Goal: Task Accomplishment & Management: Manage account settings

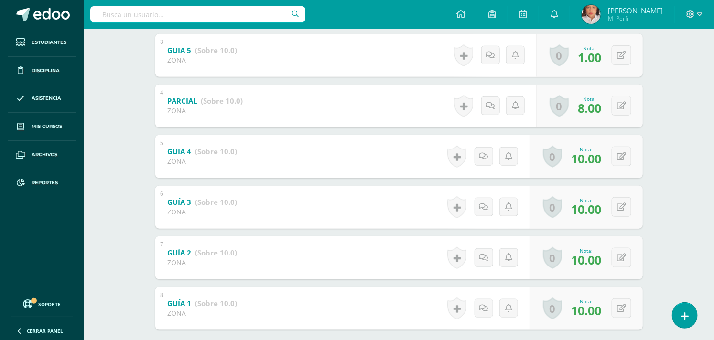
scroll to position [252, 0]
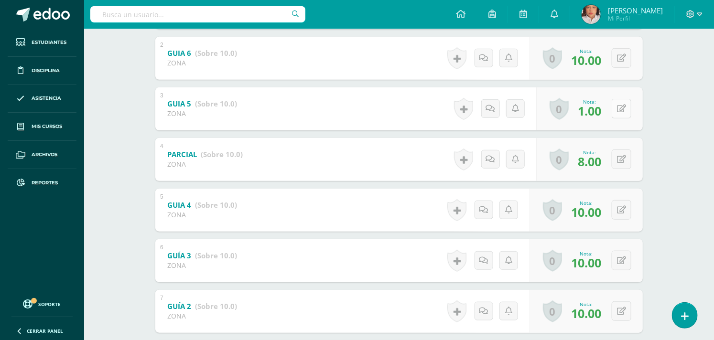
click at [620, 110] on icon at bounding box center [621, 109] width 9 height 8
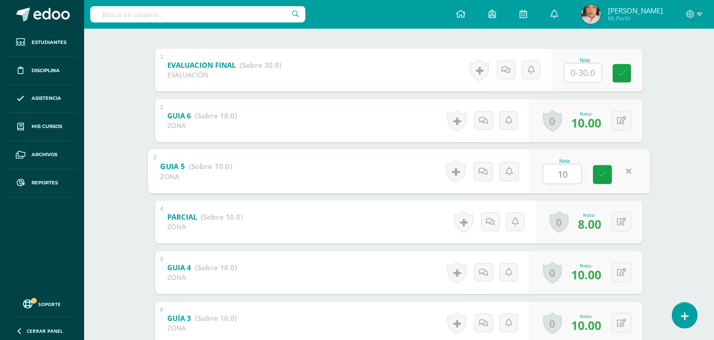
scroll to position [93, 0]
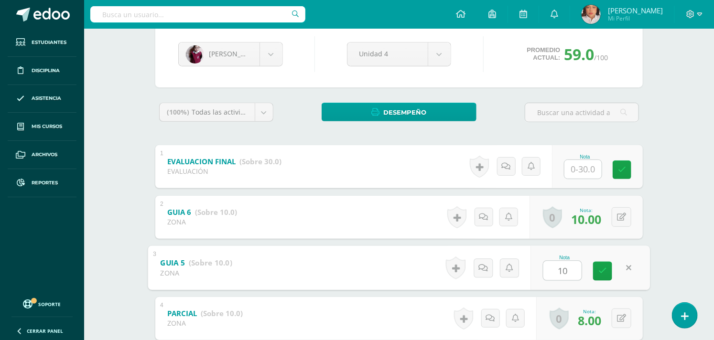
type input "10"
click at [592, 143] on div "(100%) Todas las actividades de esta unidad Todas las actividades de esta unida…" at bounding box center [398, 345] width 487 height 484
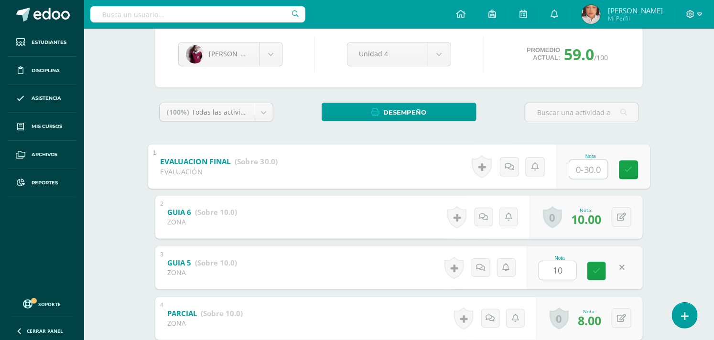
click at [580, 173] on input "text" at bounding box center [588, 169] width 38 height 19
type input "27"
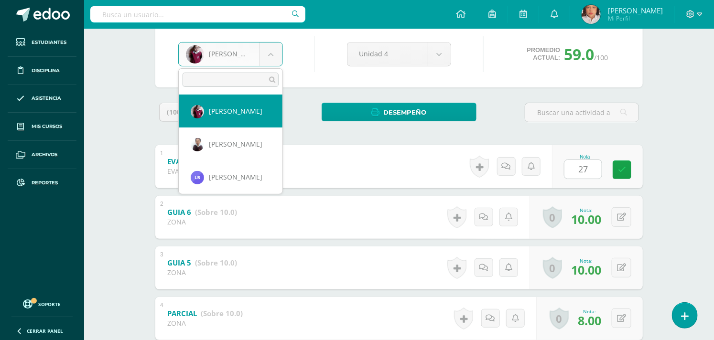
click at [276, 56] on body "Estudiantes Disciplina Asistencia Mis cursos Archivos Reportes Soporte Ayuda Re…" at bounding box center [357, 256] width 714 height 699
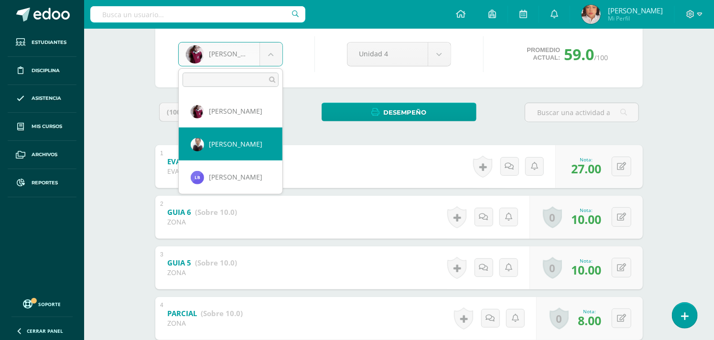
select select "171"
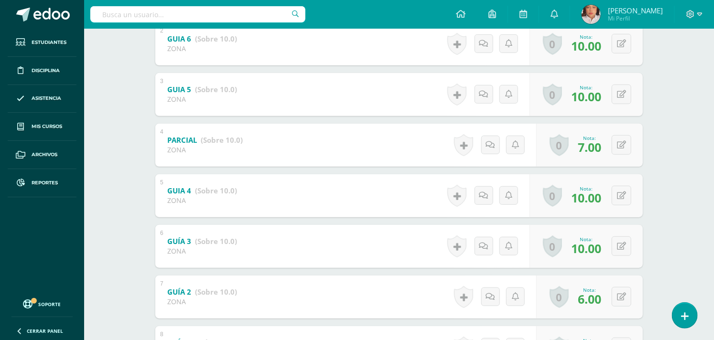
scroll to position [318, 0]
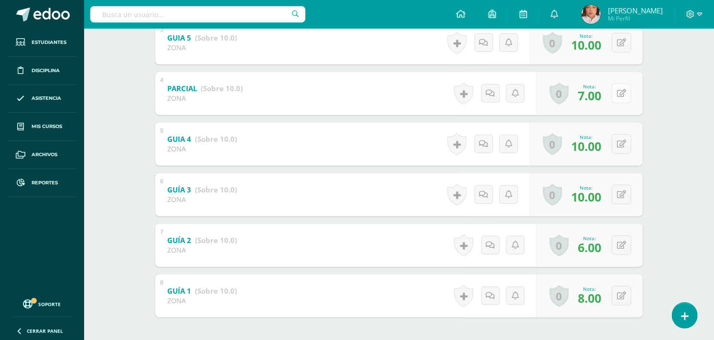
click at [628, 85] on button at bounding box center [621, 94] width 20 height 20
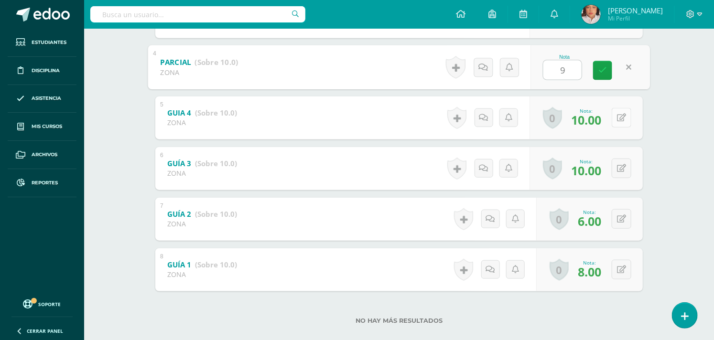
scroll to position [359, 0]
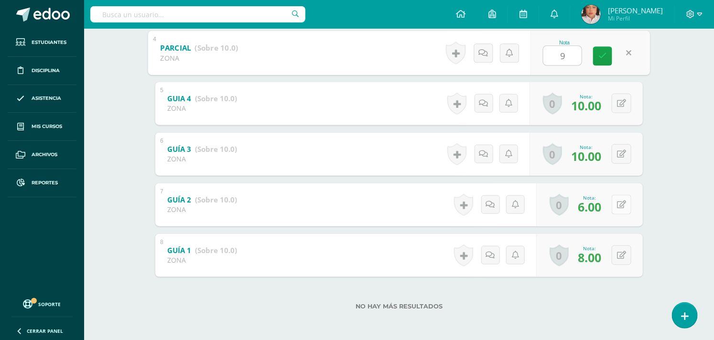
type input "9"
click at [622, 207] on icon at bounding box center [621, 205] width 9 height 8
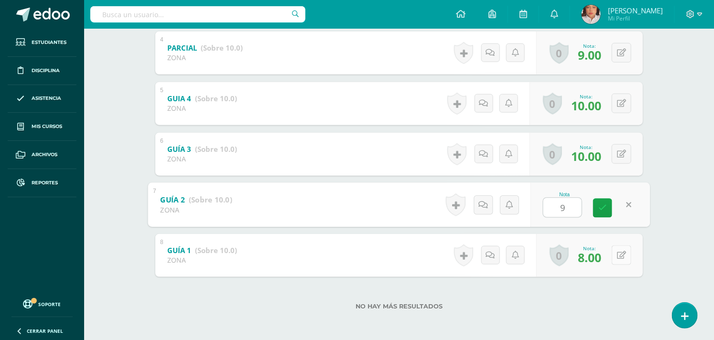
type input "9"
click at [626, 252] on button at bounding box center [621, 256] width 20 height 20
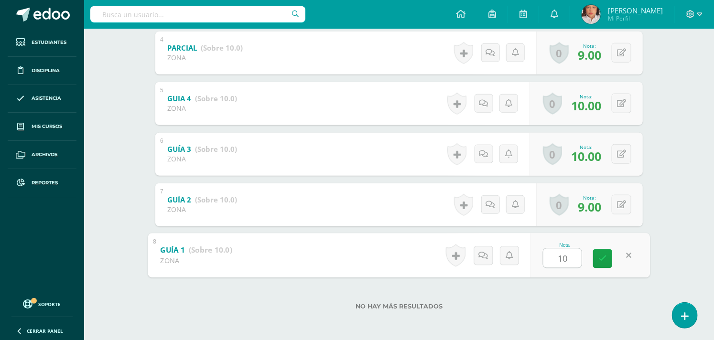
type input "10"
click at [663, 211] on div "Estudios Sociales Tercero Primaria "A" Herramientas Detalle de asistencias Acti…" at bounding box center [399, 5] width 630 height 671
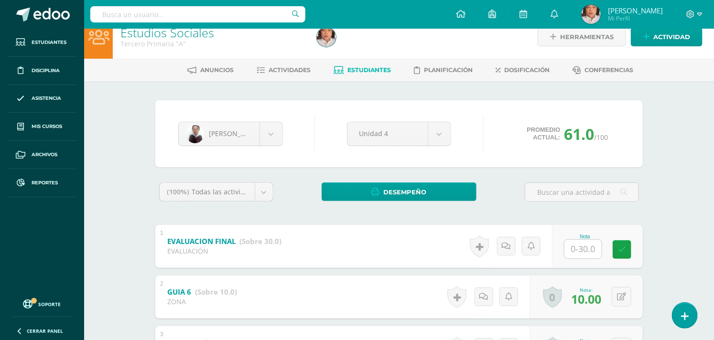
scroll to position [0, 0]
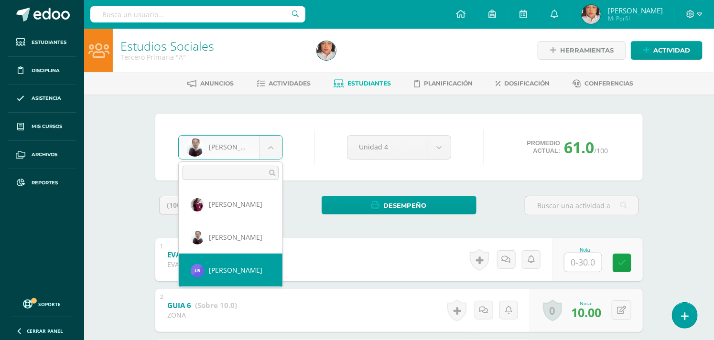
select select "1429"
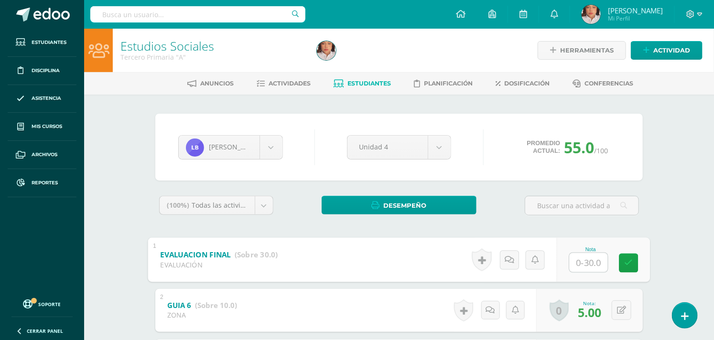
click at [590, 258] on input "text" at bounding box center [588, 262] width 38 height 19
type input "12"
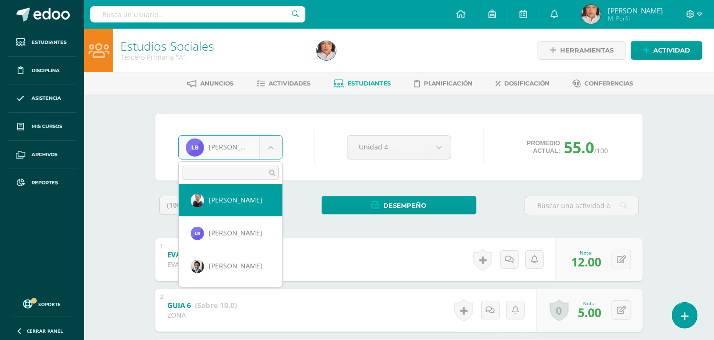
scroll to position [53, 0]
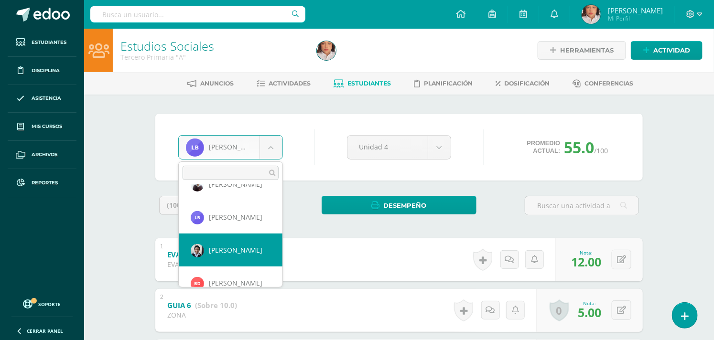
select select "170"
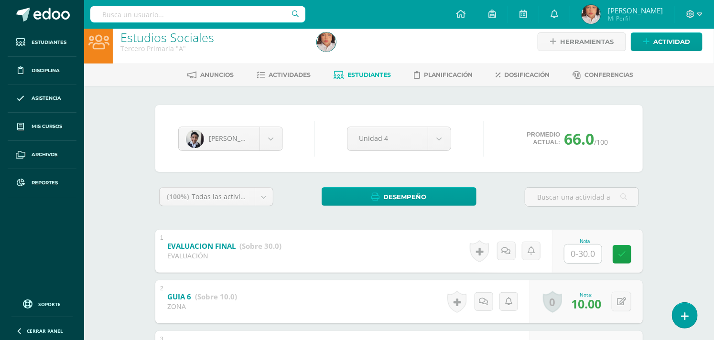
click at [581, 256] on input "text" at bounding box center [582, 254] width 37 height 19
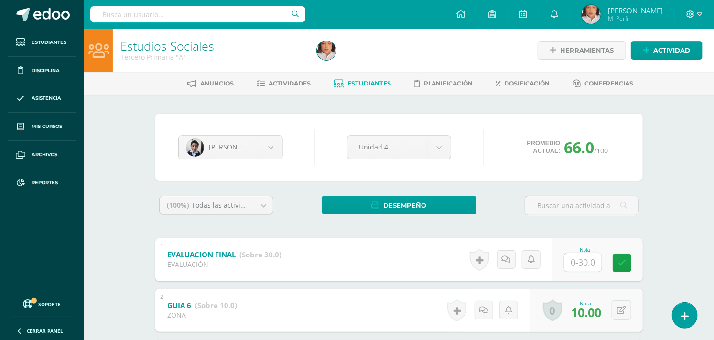
click at [588, 265] on input "text" at bounding box center [582, 262] width 37 height 19
type input "30"
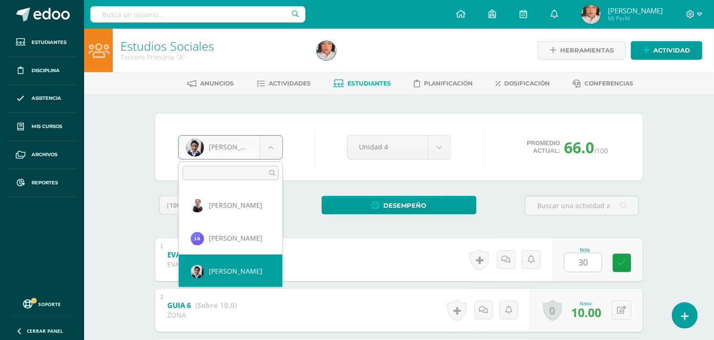
scroll to position [85, 0]
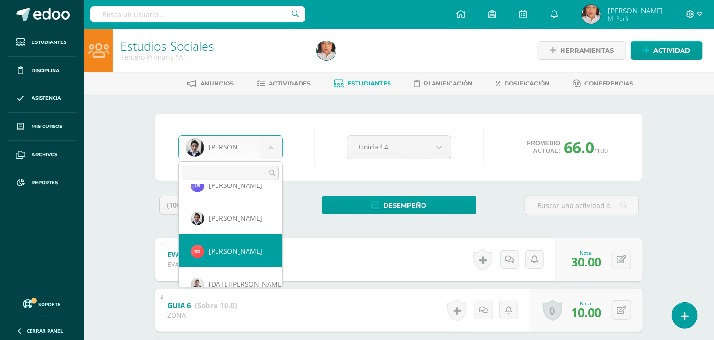
select select "1689"
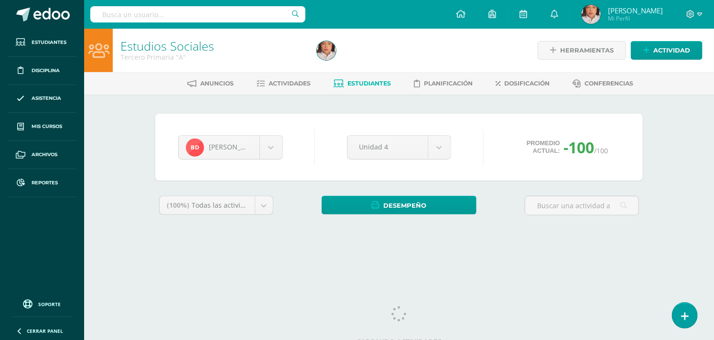
click at [270, 141] on body "Estudiantes Disciplina Asistencia Mis cursos Archivos Reportes Soporte Ayuda Re…" at bounding box center [357, 128] width 714 height 257
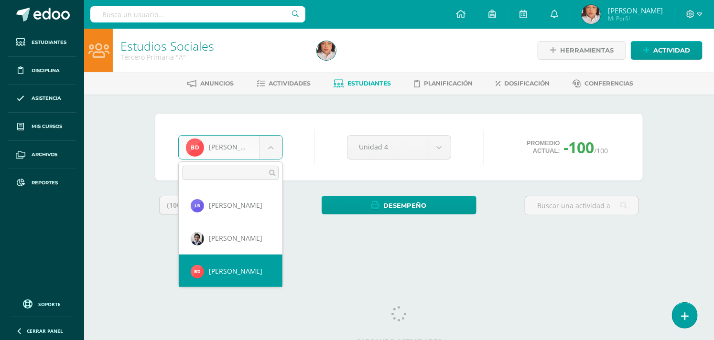
scroll to position [118, 0]
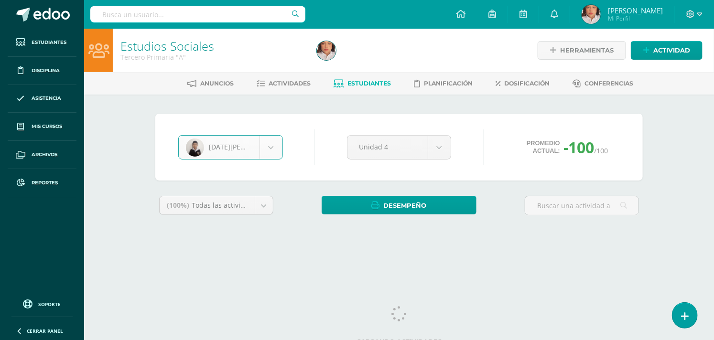
select select "1144"
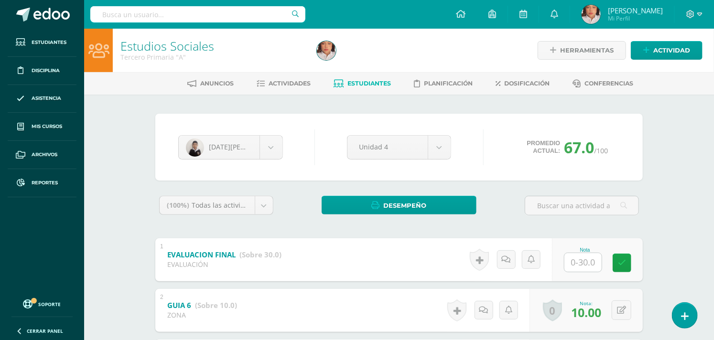
click at [582, 255] on input "text" at bounding box center [582, 262] width 37 height 19
type input "23"
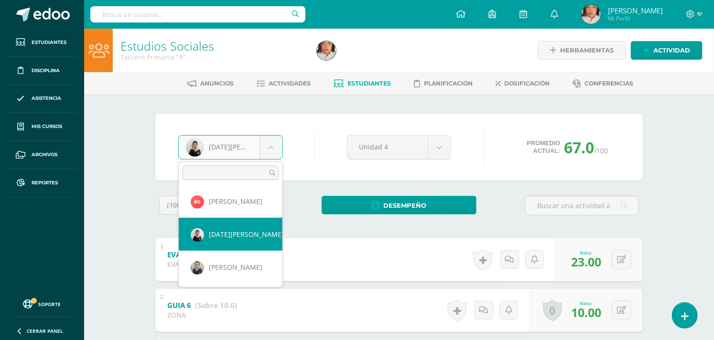
scroll to position [151, 0]
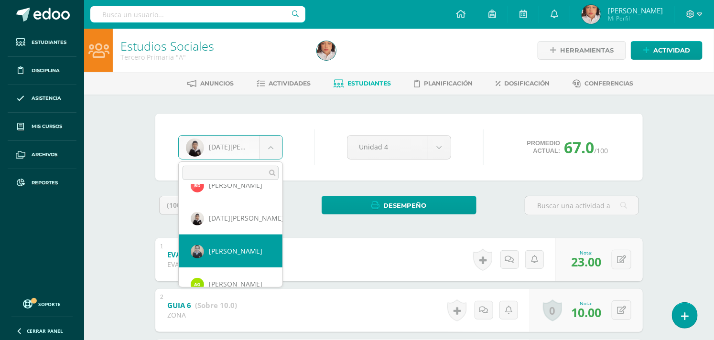
select select "1263"
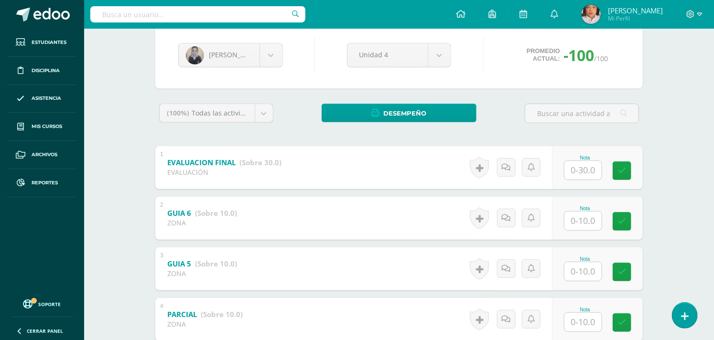
scroll to position [106, 0]
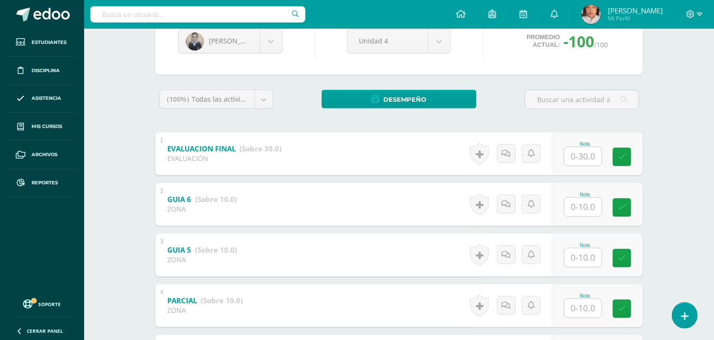
click at [583, 212] on input "text" at bounding box center [582, 207] width 37 height 19
type input "5"
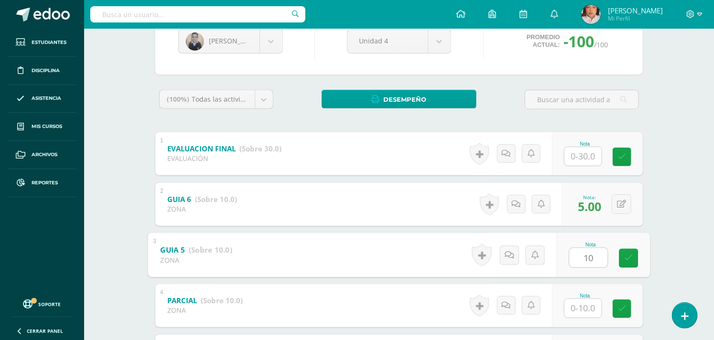
type input "10"
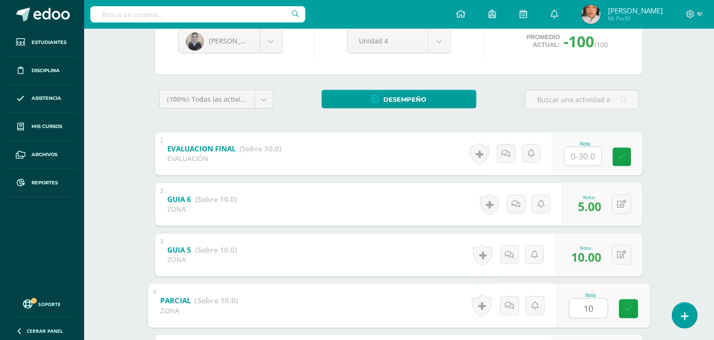
scroll to position [294, 0]
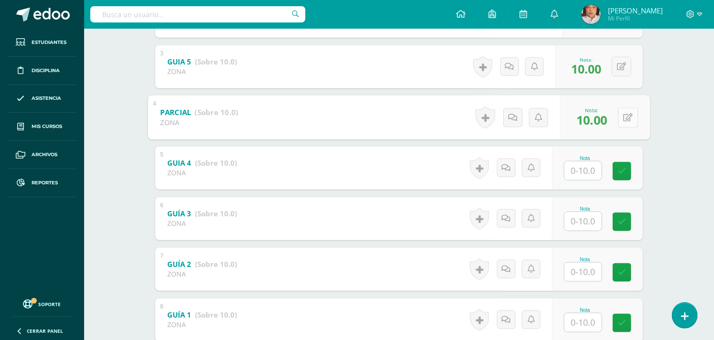
click at [624, 112] on button at bounding box center [628, 117] width 20 height 20
type input "8"
click at [585, 168] on input "text" at bounding box center [582, 170] width 37 height 19
type input "10"
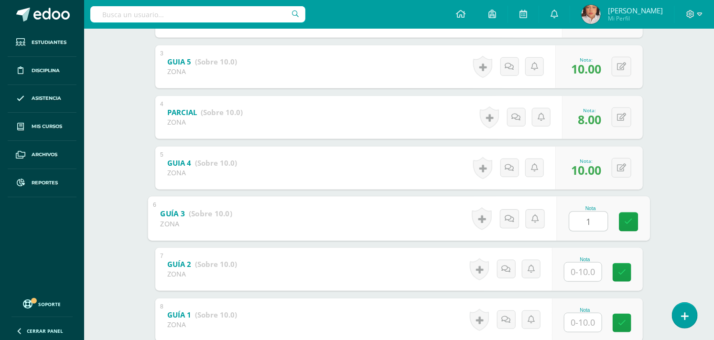
type input "1"
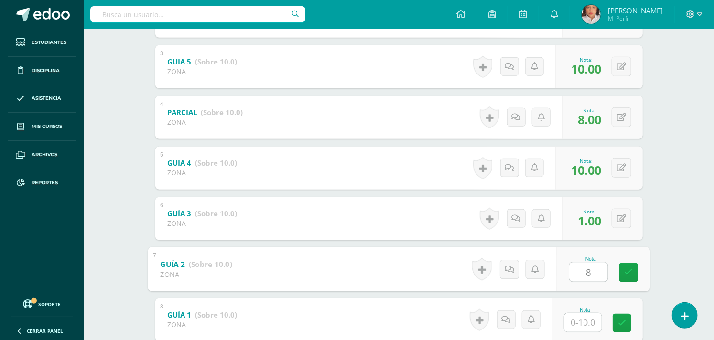
type input "8"
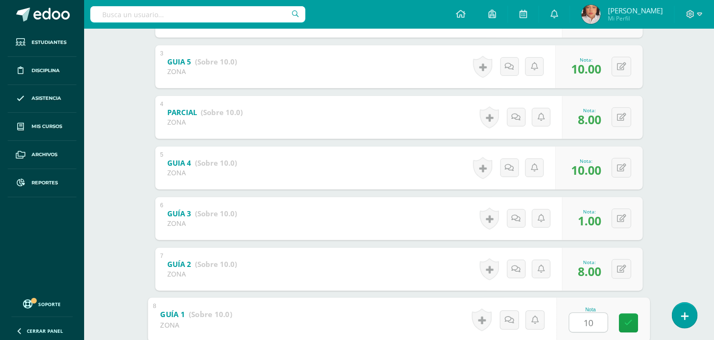
type input "10"
click at [645, 187] on div "Diego Fernández Keiry Alejandro Diego Arévalo Liam Bermudez Diego Bojórquez Byr…" at bounding box center [398, 102] width 495 height 566
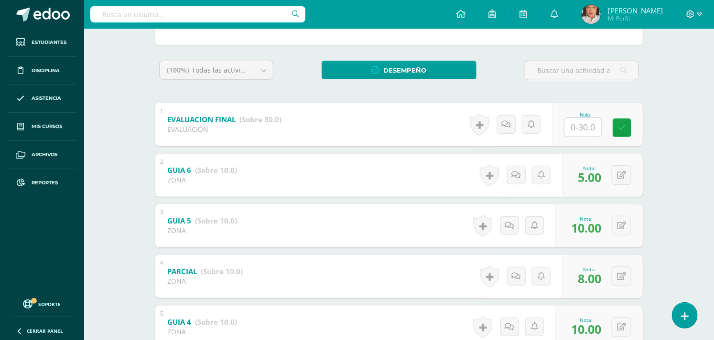
scroll to position [82, 0]
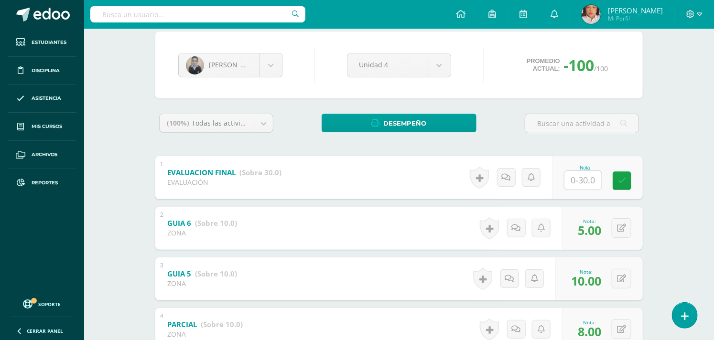
click at [595, 184] on input "text" at bounding box center [582, 180] width 37 height 19
type input "23"
click at [269, 69] on body "Estudiantes Disciplina Asistencia Mis cursos Archivos Reportes Soporte Ayuda Re…" at bounding box center [357, 267] width 714 height 699
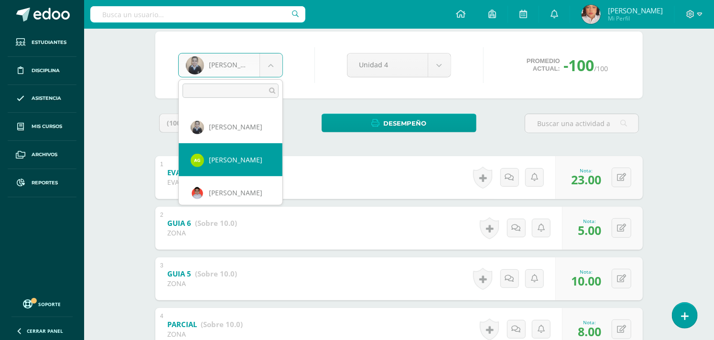
scroll to position [197, 0]
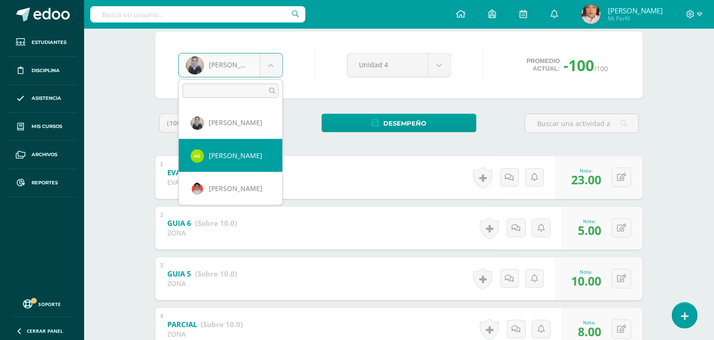
select select "1427"
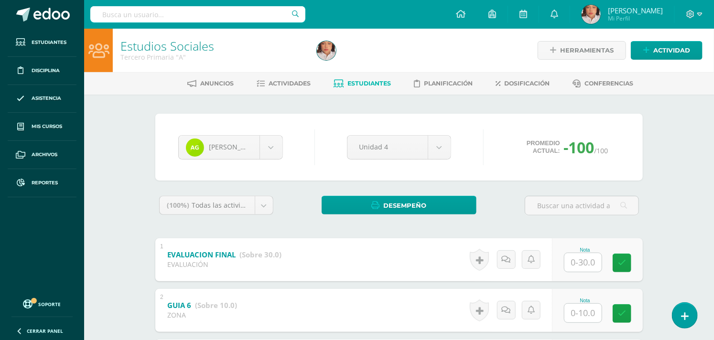
click at [575, 261] on input "text" at bounding box center [582, 262] width 37 height 19
type input "23"
click at [596, 321] on input "text" at bounding box center [588, 312] width 38 height 19
type input "9"
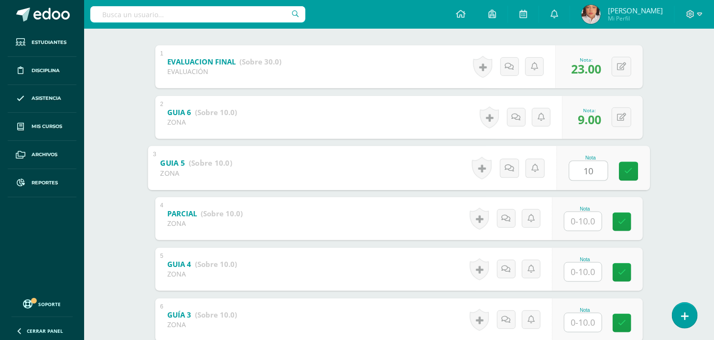
type input "10"
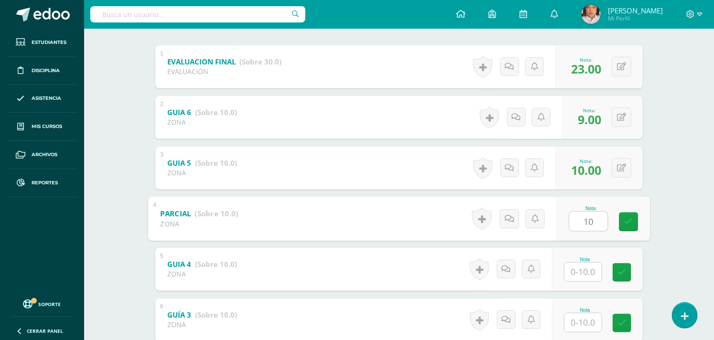
type input "10"
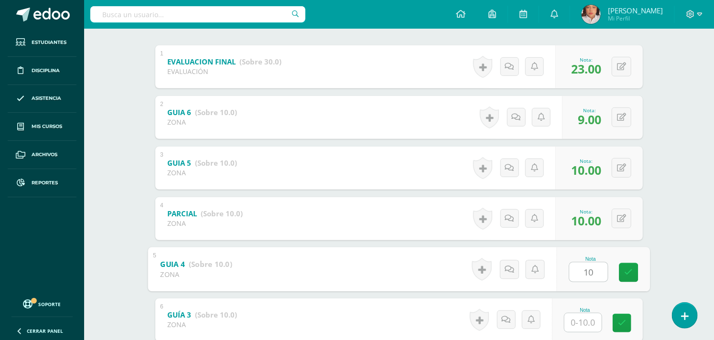
type input "10"
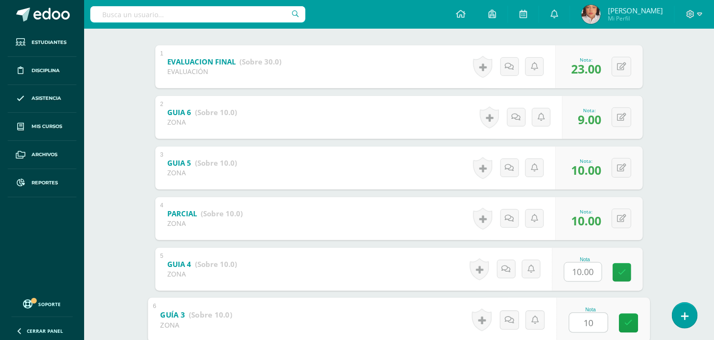
type input "10"
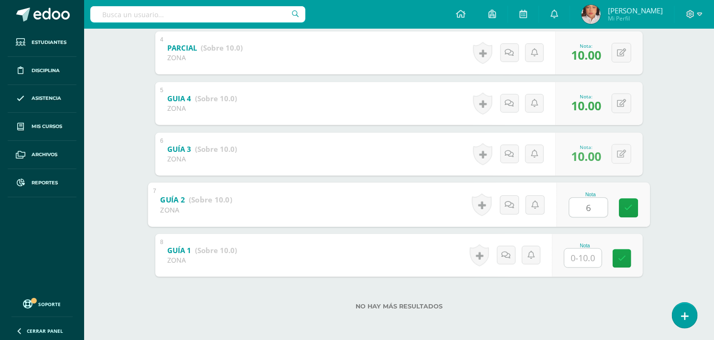
type input "6"
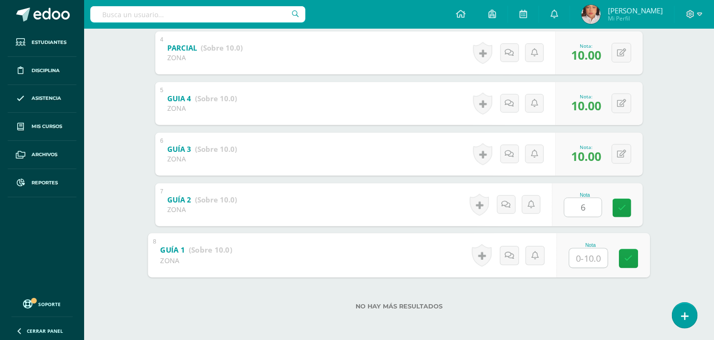
type input "7"
type input "8"
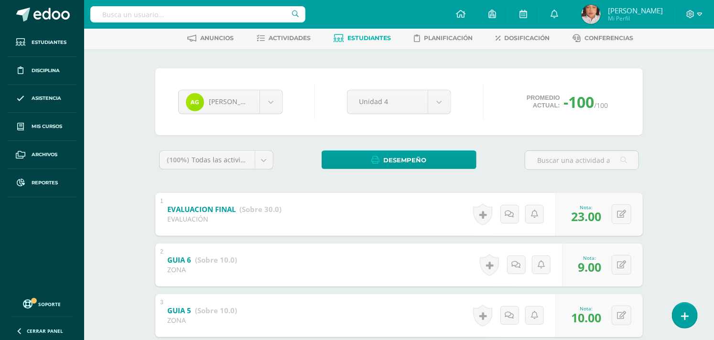
scroll to position [40, 0]
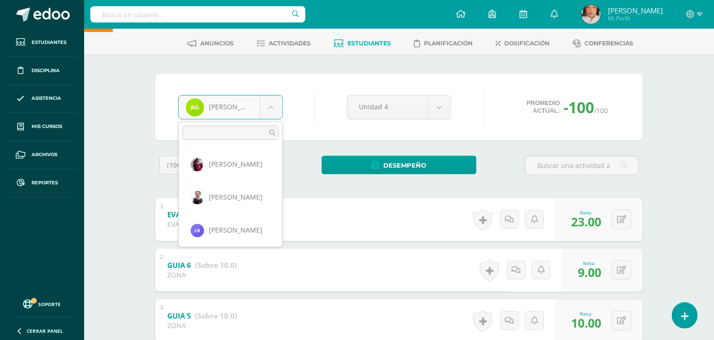
click at [276, 104] on body "Estudiantes Disciplina Asistencia Mis cursos Archivos Reportes Soporte Ayuda Re…" at bounding box center [357, 309] width 714 height 699
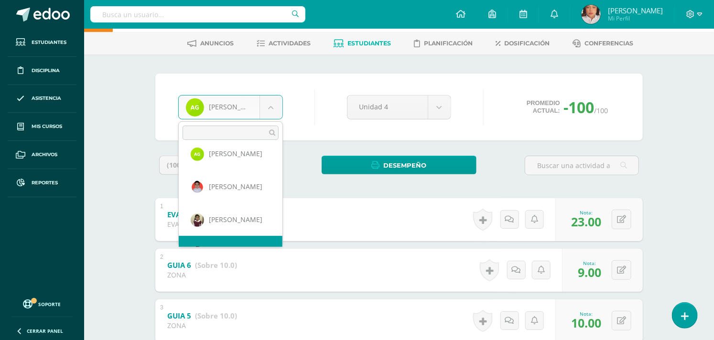
scroll to position [224, 0]
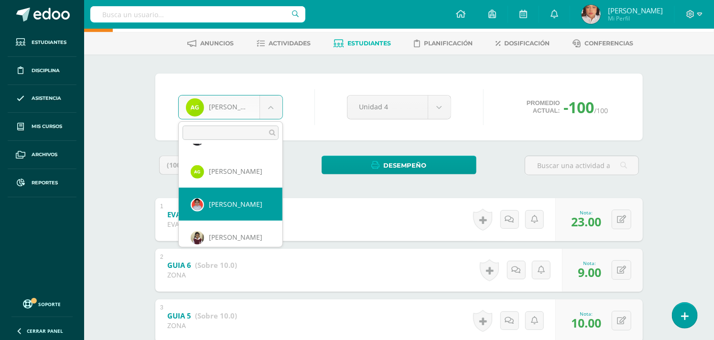
select select "1143"
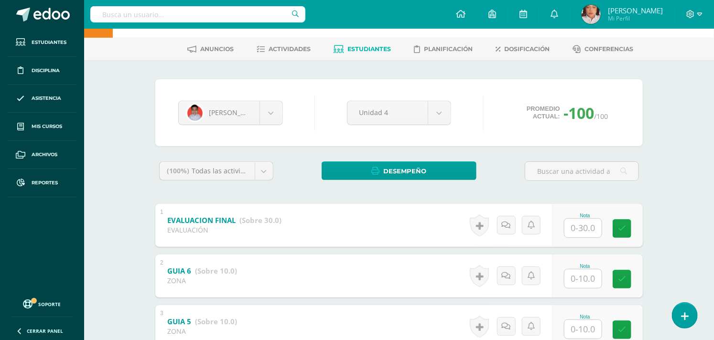
scroll to position [53, 0]
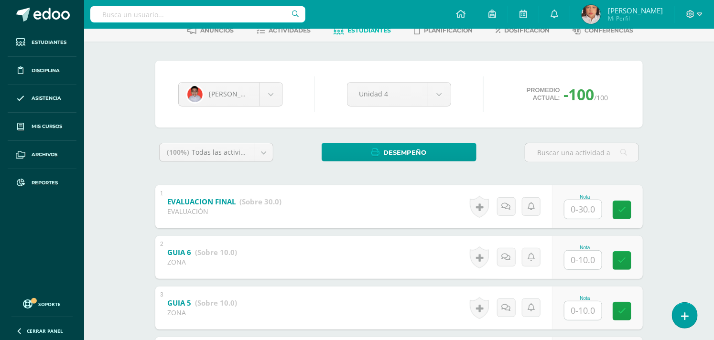
click at [587, 204] on input "text" at bounding box center [582, 209] width 37 height 19
type input "14"
type input "5"
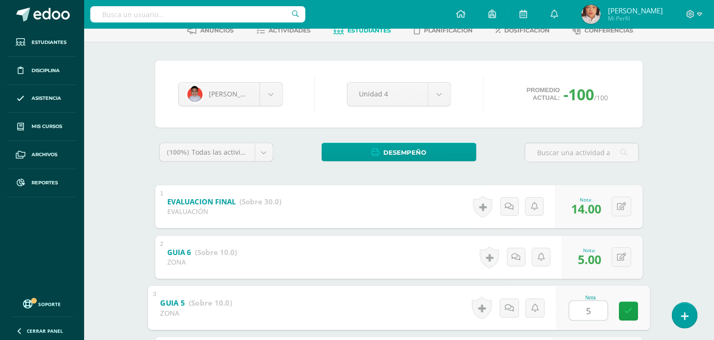
type input "5"
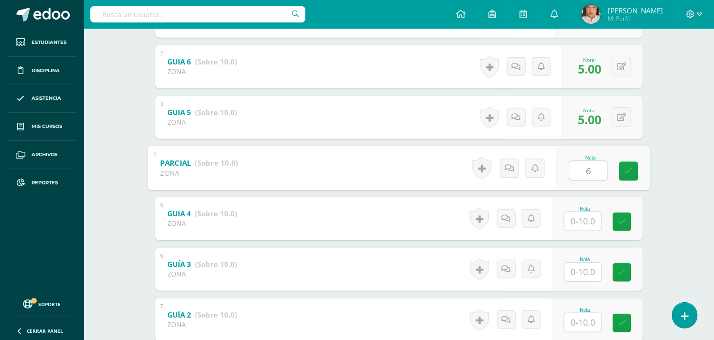
type input "6"
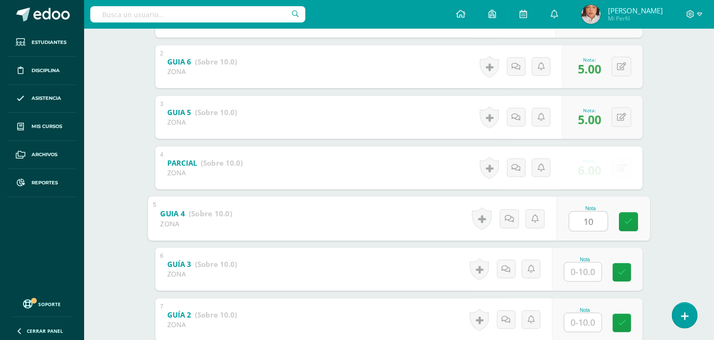
type input "10"
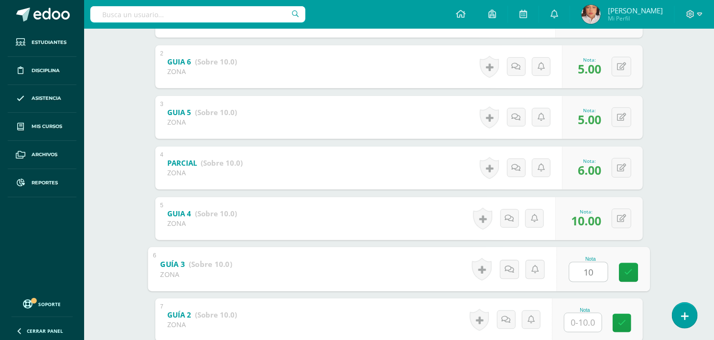
type input "10"
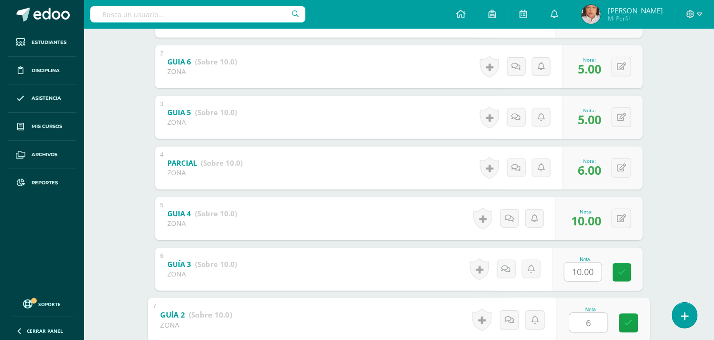
type input "6"
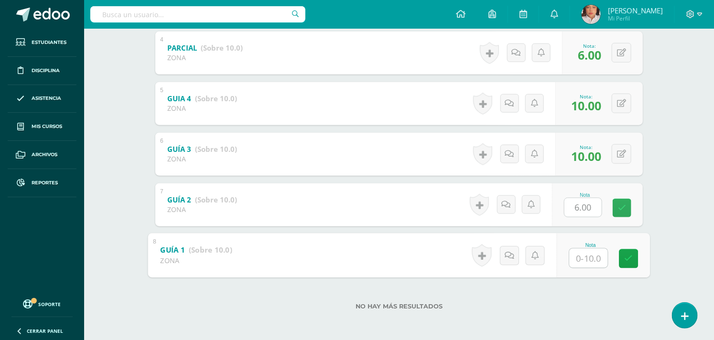
type input "9"
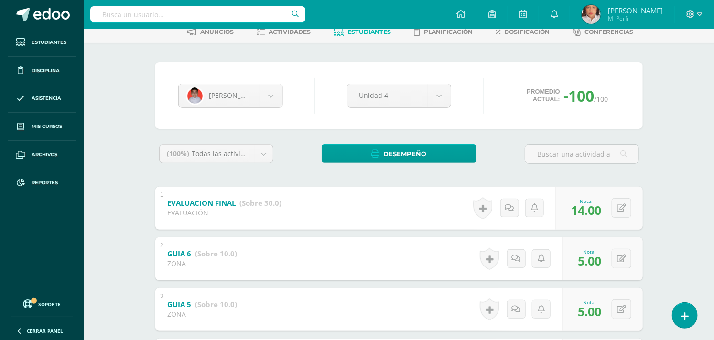
scroll to position [0, 0]
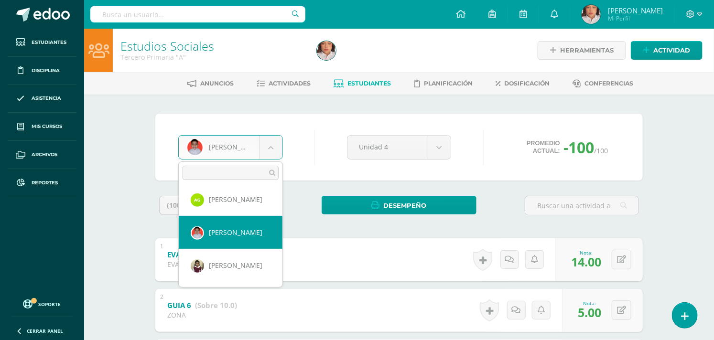
scroll to position [250, 0]
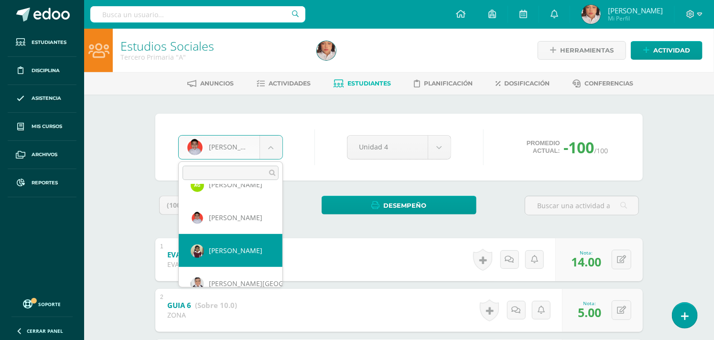
select select "937"
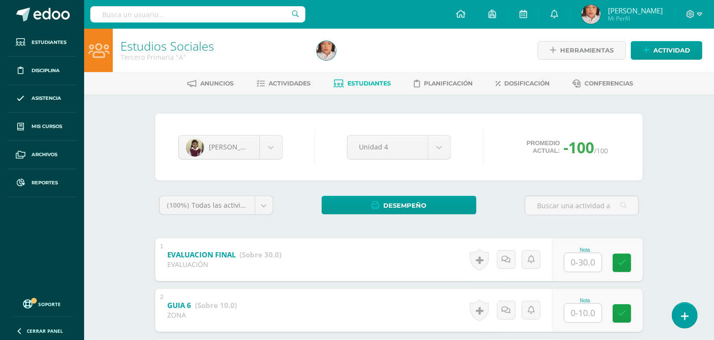
click at [575, 255] on input "text" at bounding box center [582, 262] width 37 height 19
type input "23"
type input "5"
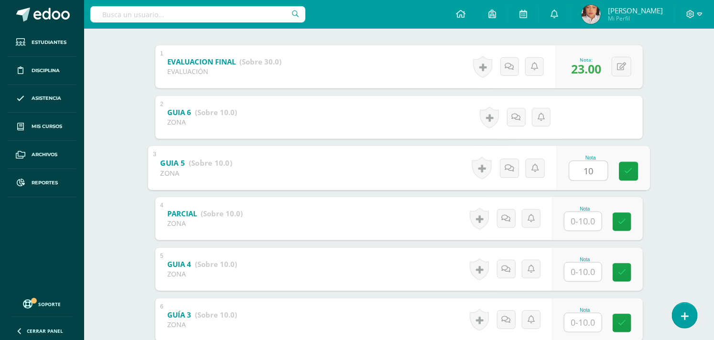
type input "10"
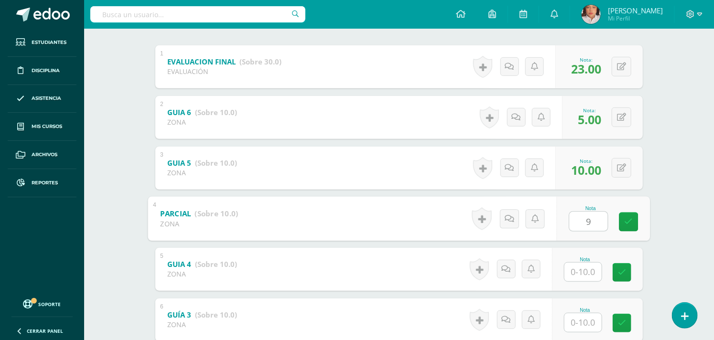
type input "9"
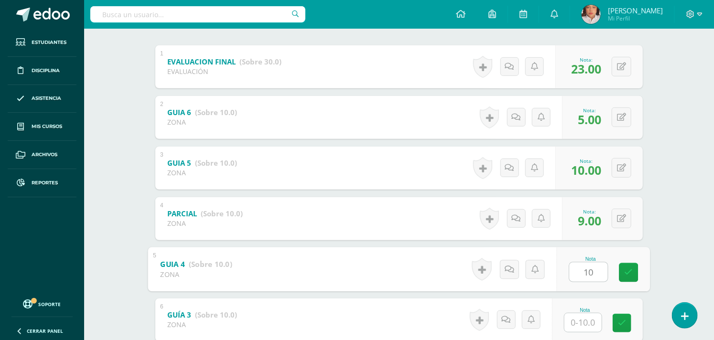
type input "10"
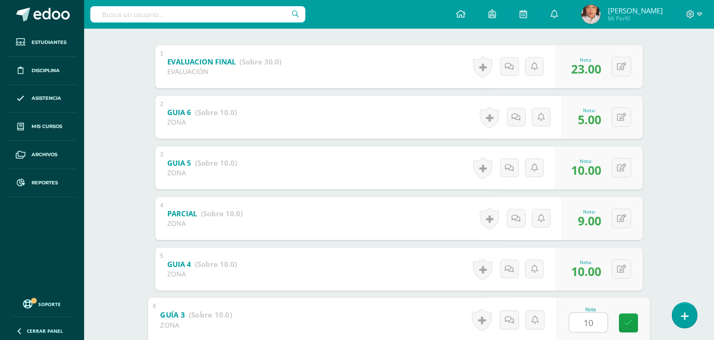
type input "10"
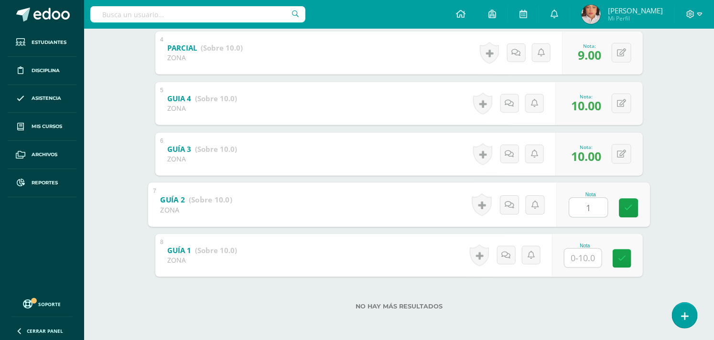
type input "1"
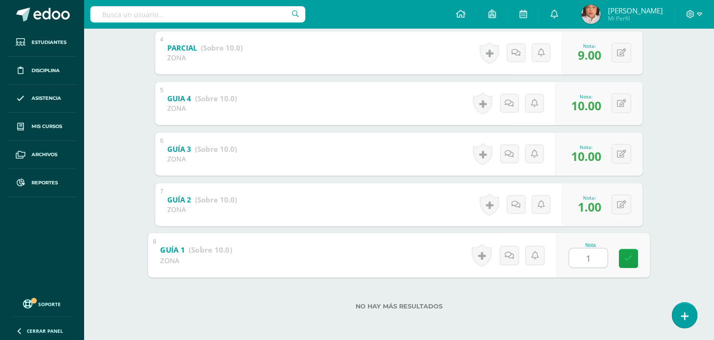
type input "1."
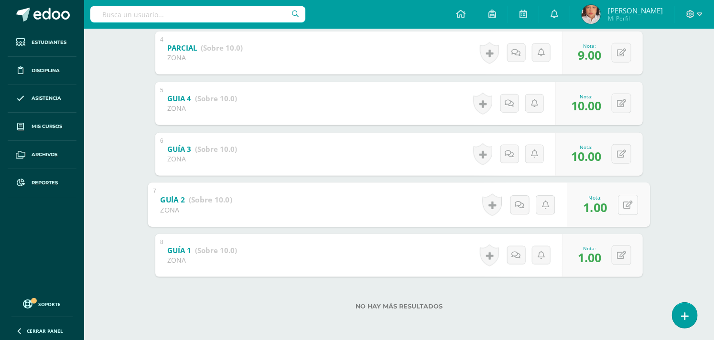
click at [618, 203] on button at bounding box center [628, 205] width 20 height 20
type input "10"
click at [620, 248] on button at bounding box center [621, 256] width 20 height 20
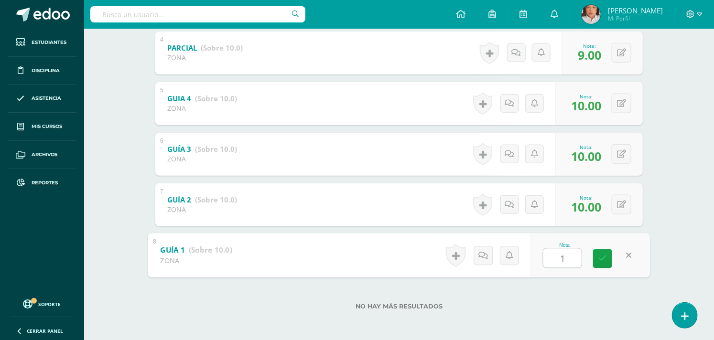
type input "10"
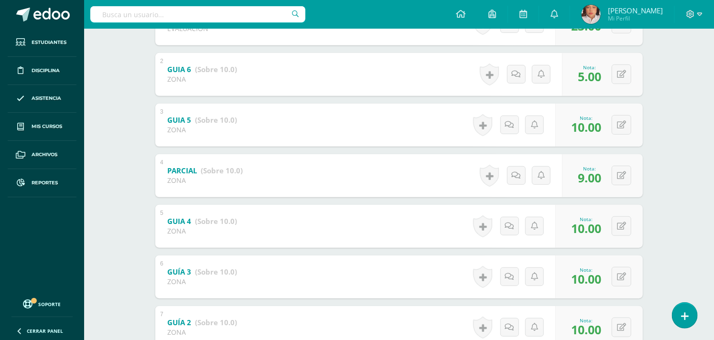
scroll to position [93, 0]
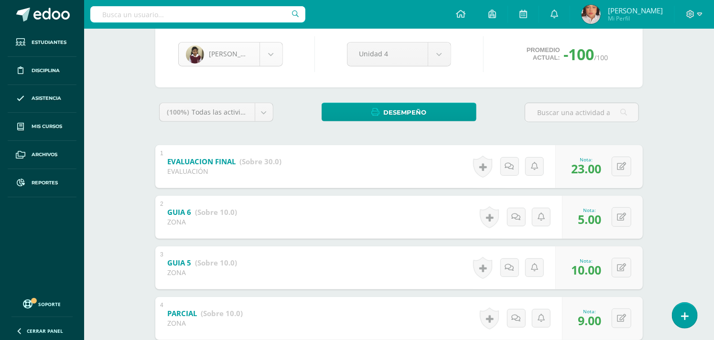
click at [274, 53] on body "Estudiantes Disciplina Asistencia Mis cursos Archivos Reportes Soporte Ayuda Re…" at bounding box center [357, 256] width 714 height 699
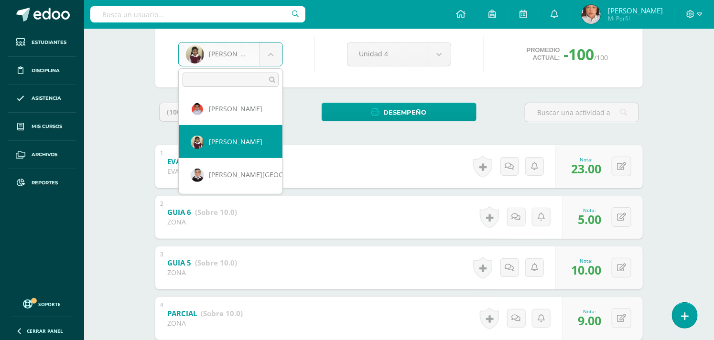
scroll to position [283, 0]
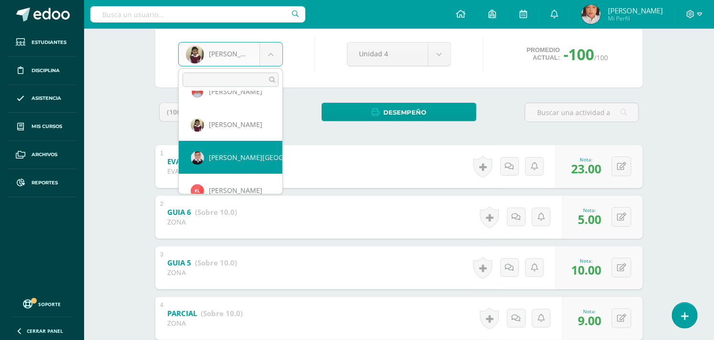
select select "167"
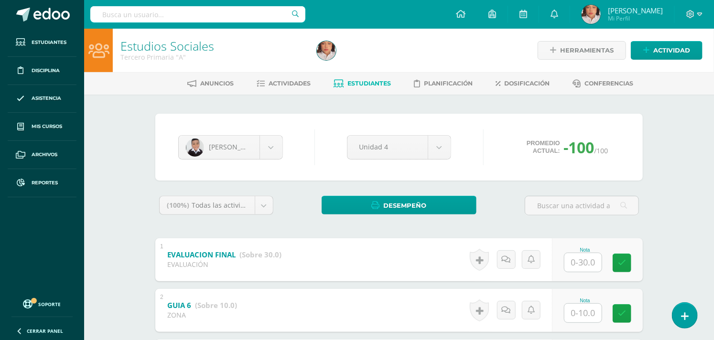
click at [589, 263] on input "text" at bounding box center [582, 262] width 37 height 19
type input "27"
type input "5"
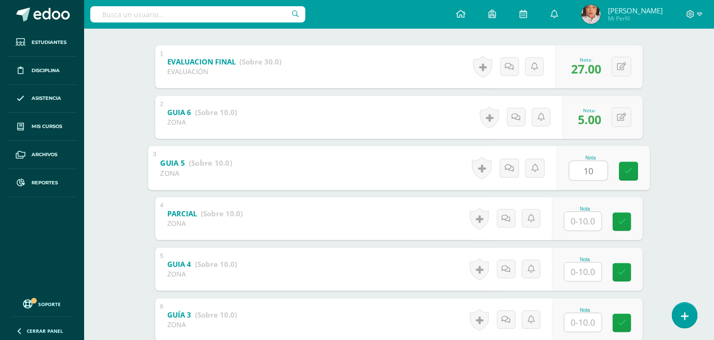
type input "10"
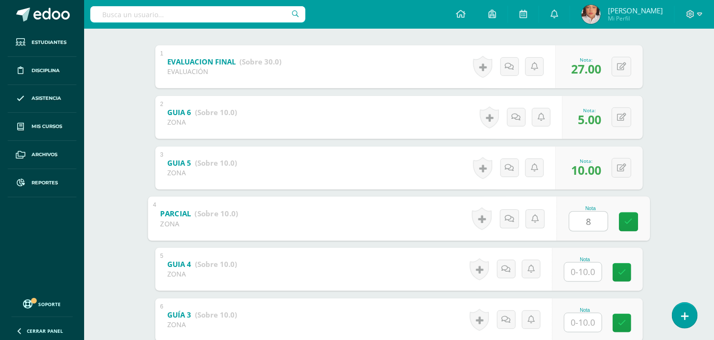
type input "8"
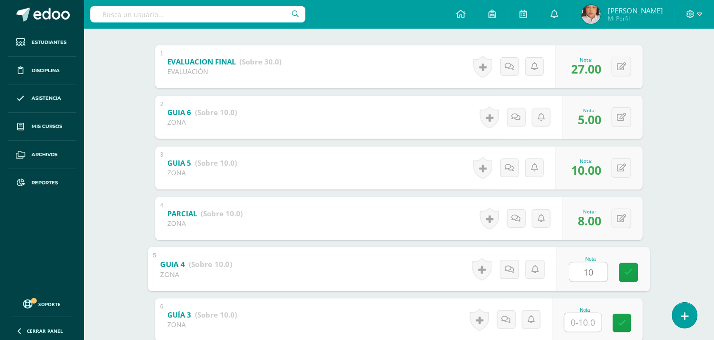
type input "10"
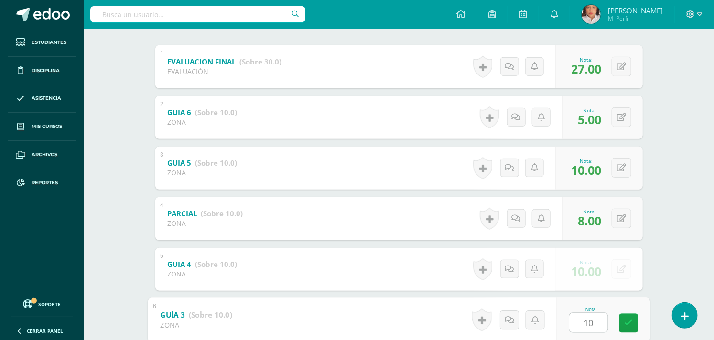
type input "10"
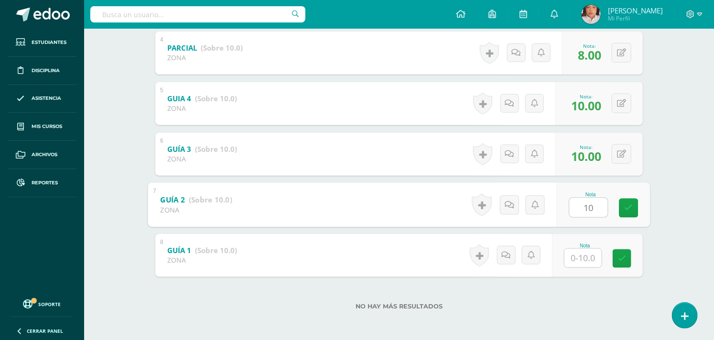
type input "10"
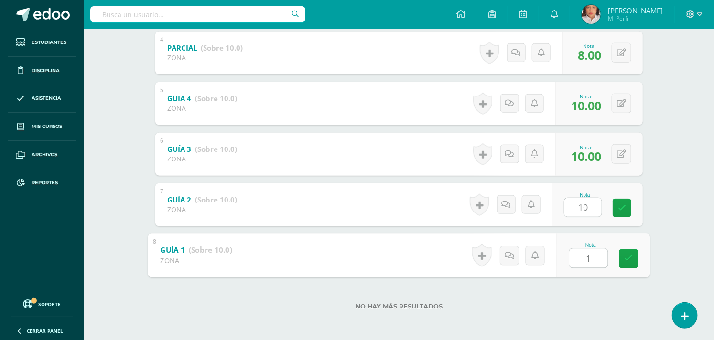
type input "10"
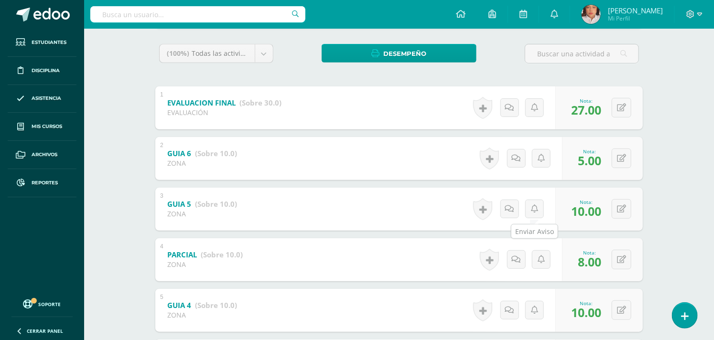
scroll to position [93, 0]
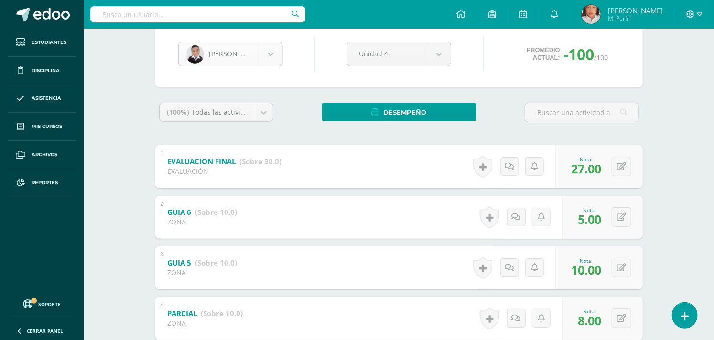
click at [275, 56] on body "Estudiantes Disciplina Asistencia Mis cursos Archivos Reportes Soporte Ayuda Re…" at bounding box center [357, 256] width 714 height 699
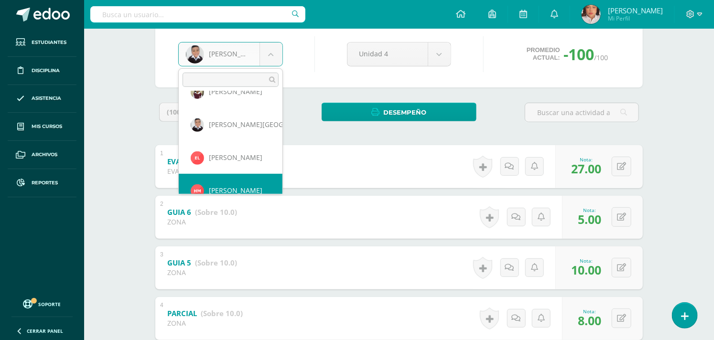
scroll to position [329, 0]
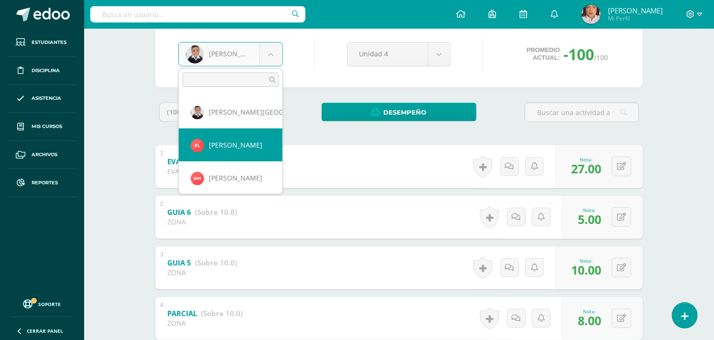
select select "1609"
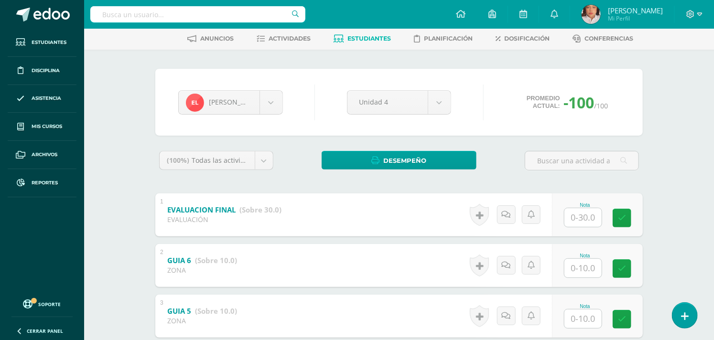
scroll to position [106, 0]
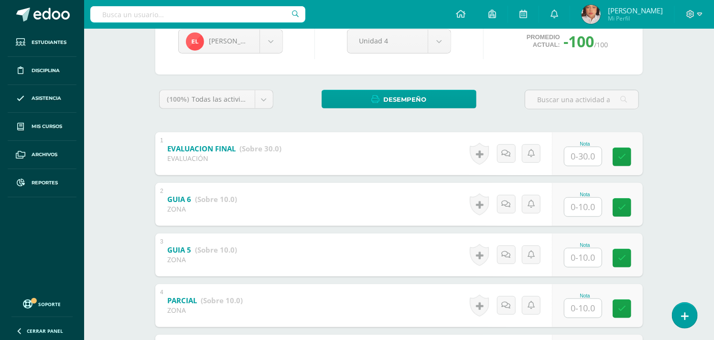
click at [590, 161] on input "text" at bounding box center [582, 156] width 37 height 19
type input "27"
type input "5"
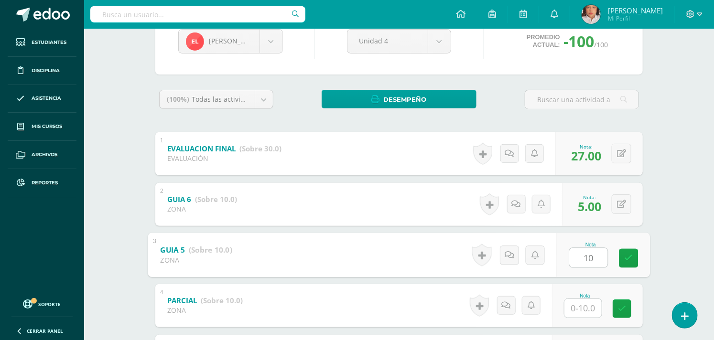
type input "10"
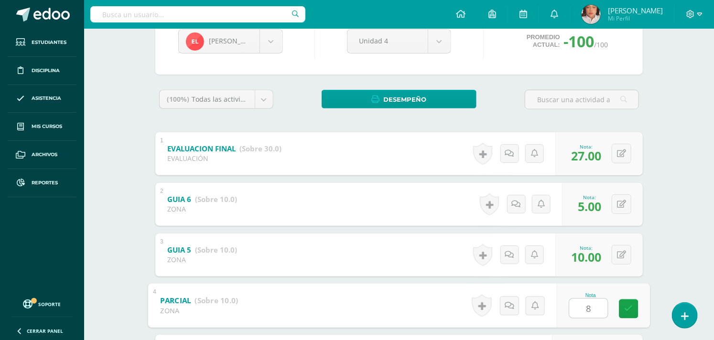
type input "8"
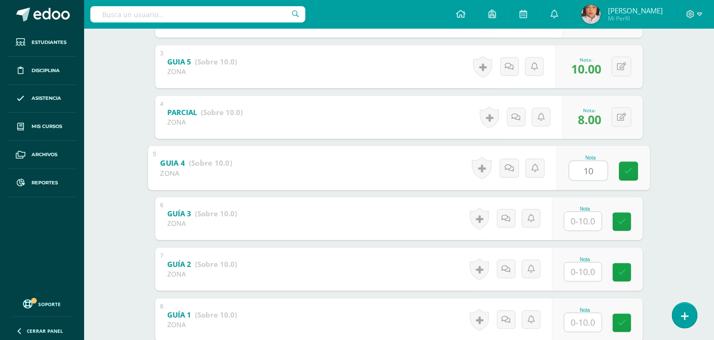
type input "10"
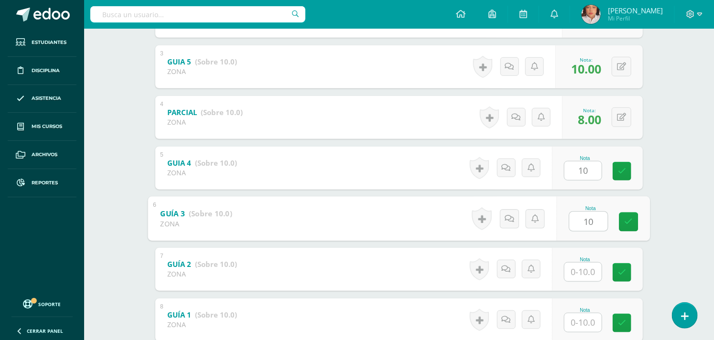
type input "10"
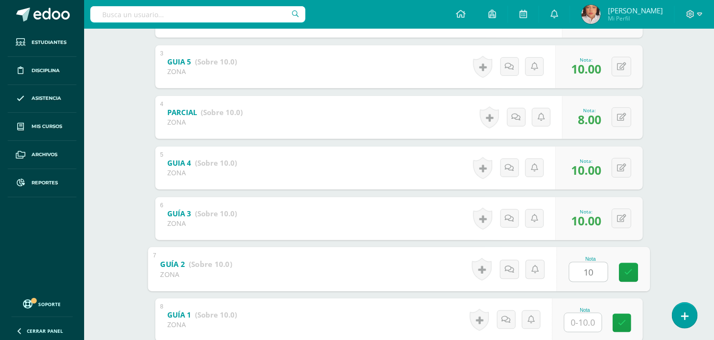
type input "10"
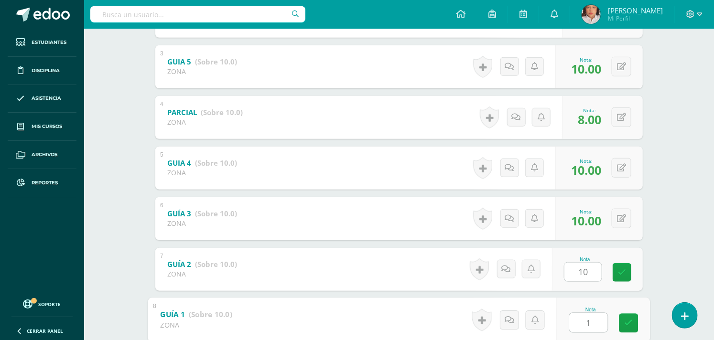
type input "10"
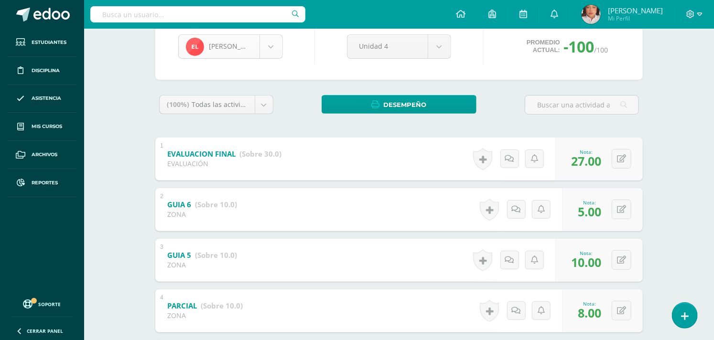
scroll to position [82, 0]
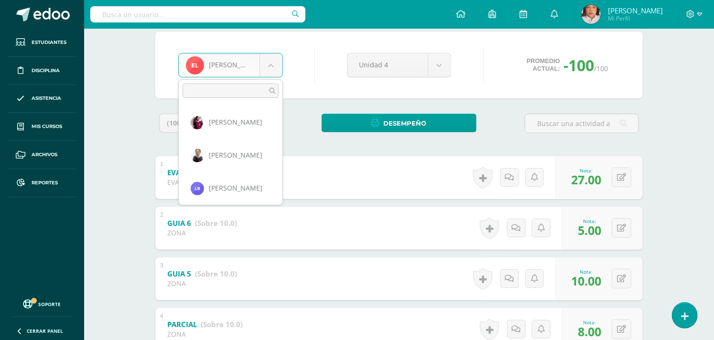
click at [271, 70] on body "Estudiantes Disciplina Asistencia Mis cursos Archivos Reportes Soporte Ayuda Re…" at bounding box center [357, 267] width 714 height 699
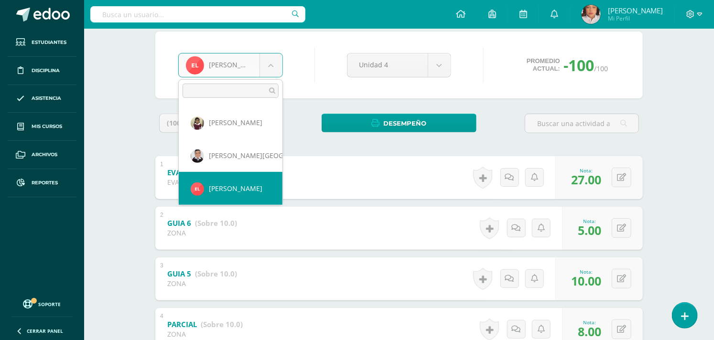
scroll to position [362, 0]
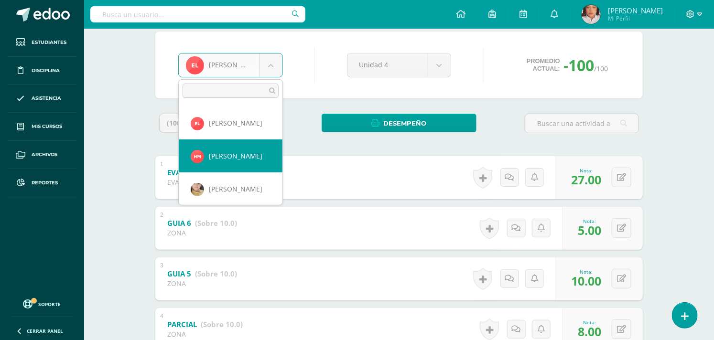
select select "1608"
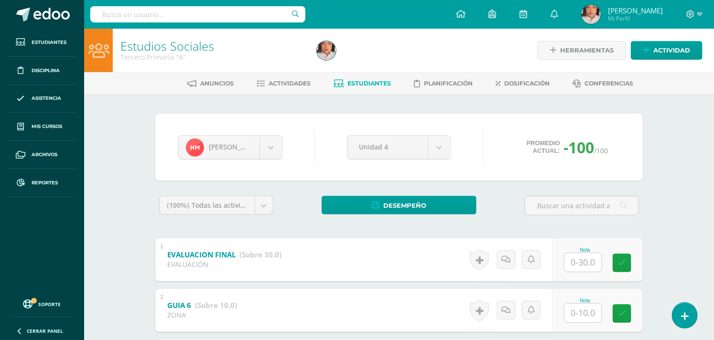
click at [334, 87] on icon at bounding box center [339, 84] width 10 height 8
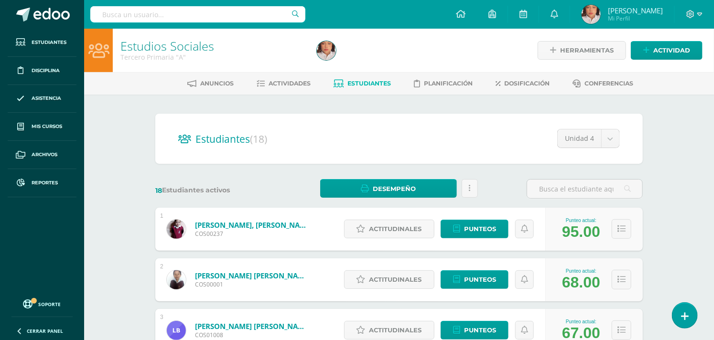
scroll to position [53, 0]
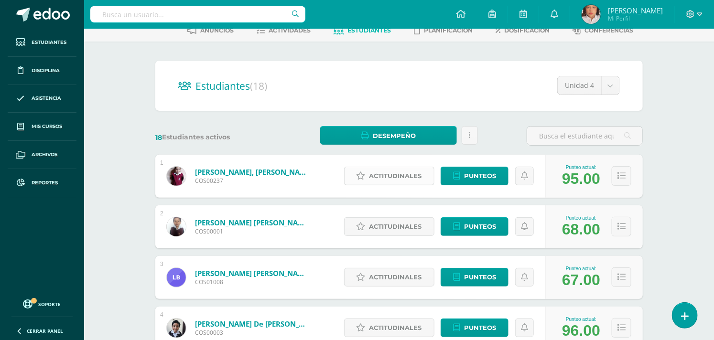
click at [406, 171] on span "Actitudinales" at bounding box center [395, 176] width 53 height 18
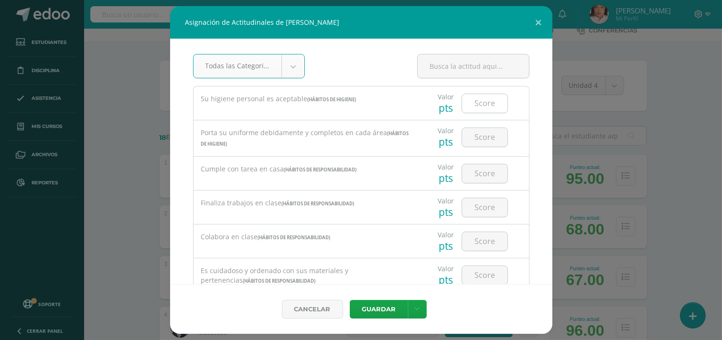
click at [481, 113] on div at bounding box center [484, 104] width 46 height 20
click at [484, 102] on input "number" at bounding box center [484, 103] width 45 height 19
type input "3"
click at [531, 19] on button at bounding box center [538, 22] width 27 height 32
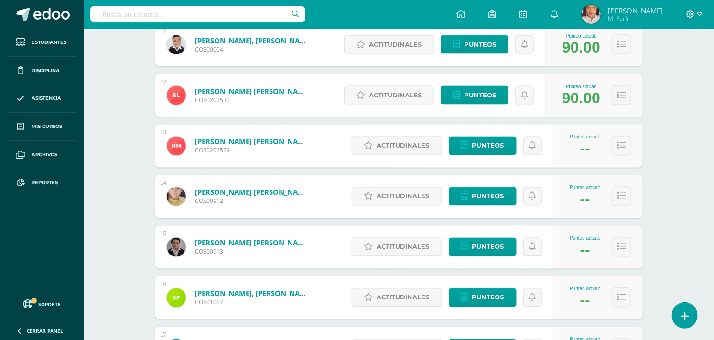
scroll to position [690, 0]
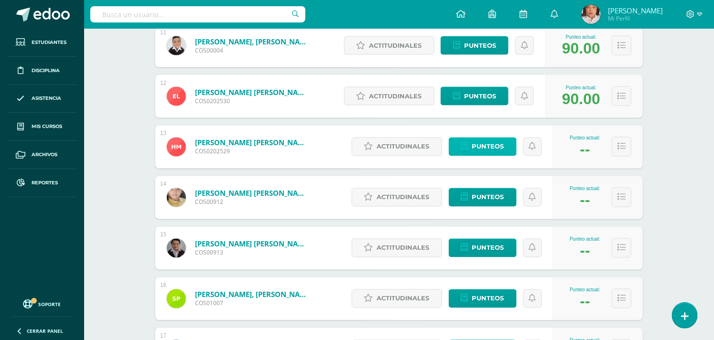
click at [477, 139] on span "Punteos" at bounding box center [488, 147] width 32 height 18
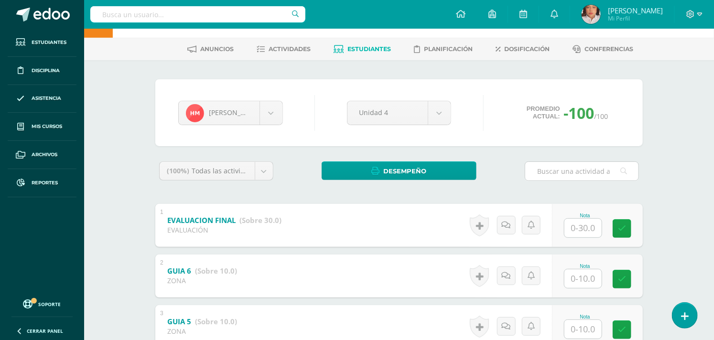
scroll to position [53, 0]
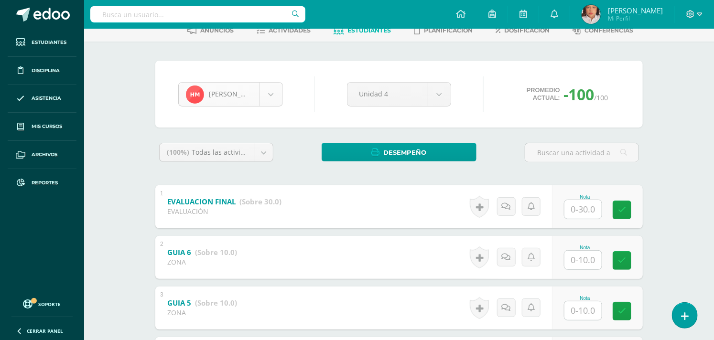
click at [261, 86] on body "Estudiantes Disciplina Asistencia Mis cursos Archivos Reportes Soporte Ayuda Re…" at bounding box center [357, 296] width 714 height 699
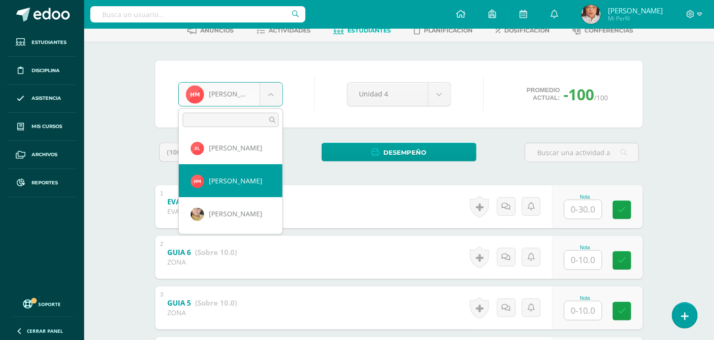
scroll to position [382, 0]
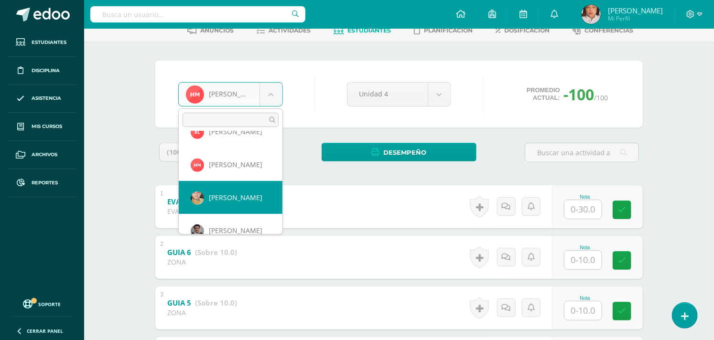
select select "1265"
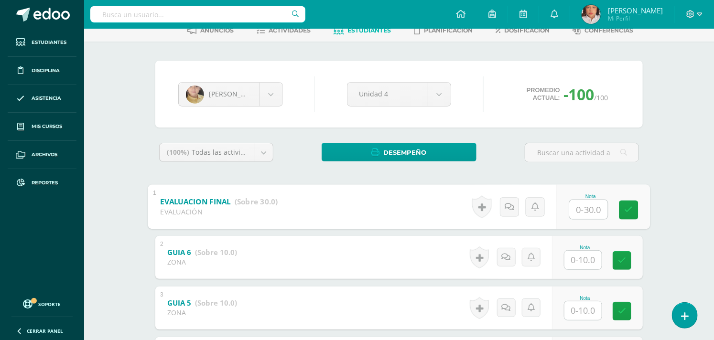
click at [590, 206] on input "text" at bounding box center [588, 209] width 38 height 19
type input "2"
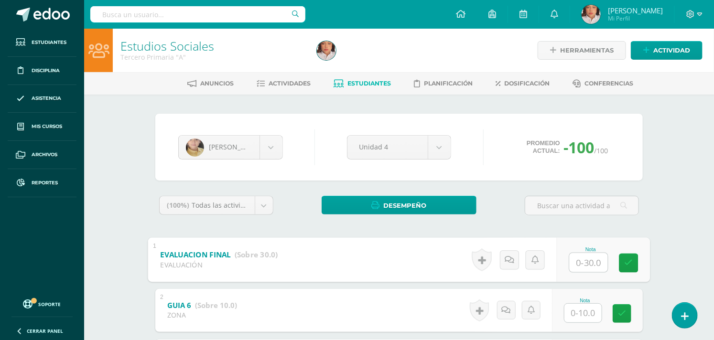
click at [582, 267] on input "text" at bounding box center [588, 262] width 38 height 19
type input "20"
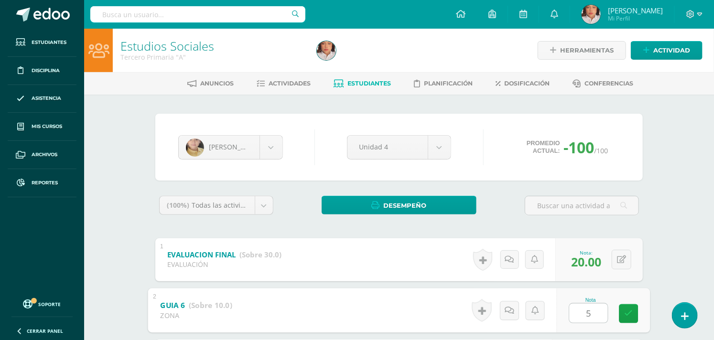
type input "5"
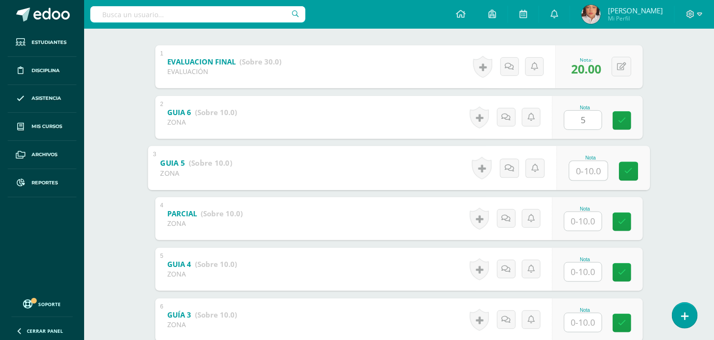
type input "9"
type input "8"
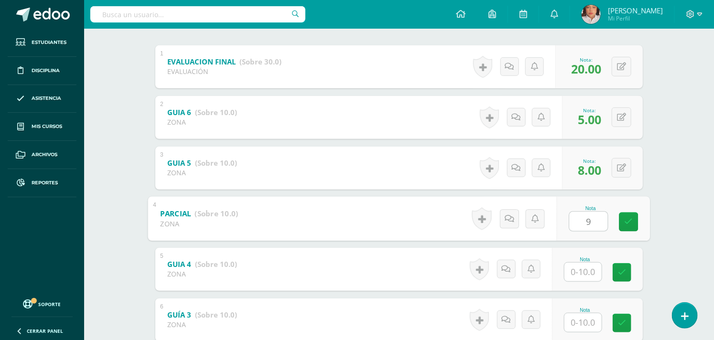
type input "9"
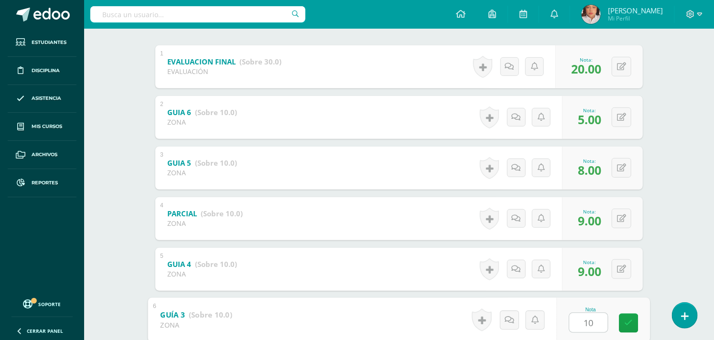
type input "10"
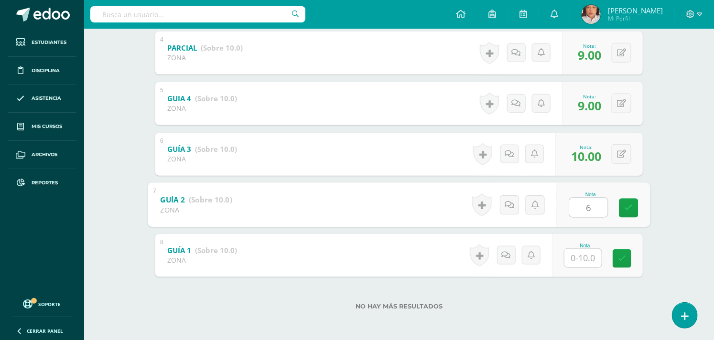
type input "6"
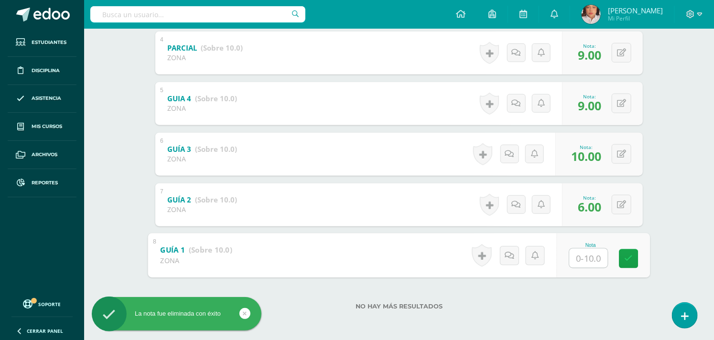
type input "7"
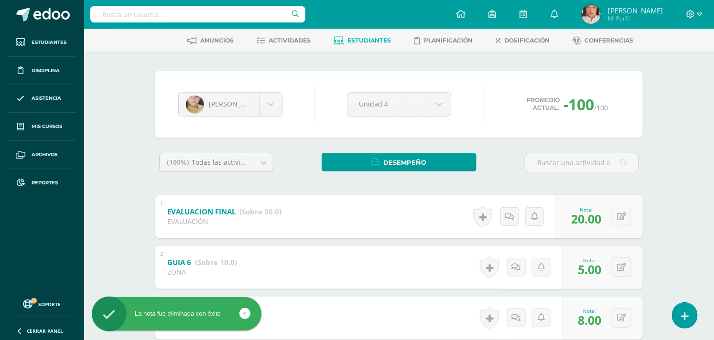
scroll to position [40, 0]
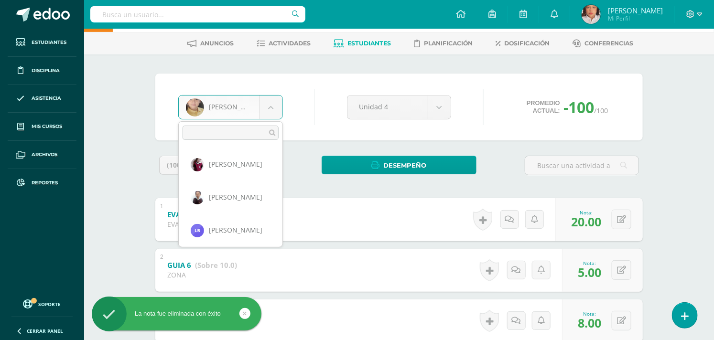
click at [266, 101] on body "La nota fue eliminada con éxito Estudiantes Disciplina Asistencia Mis cursos Ar…" at bounding box center [357, 309] width 714 height 699
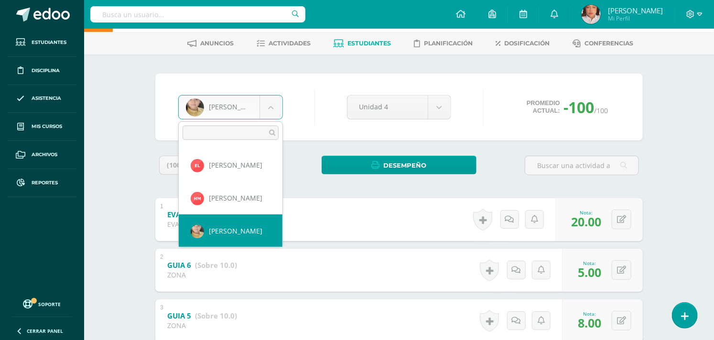
scroll to position [427, 0]
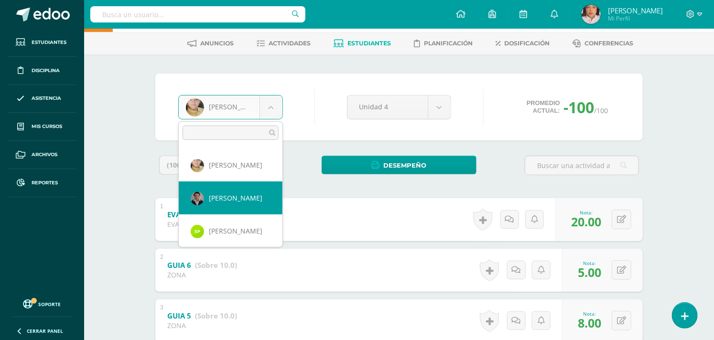
select select "1266"
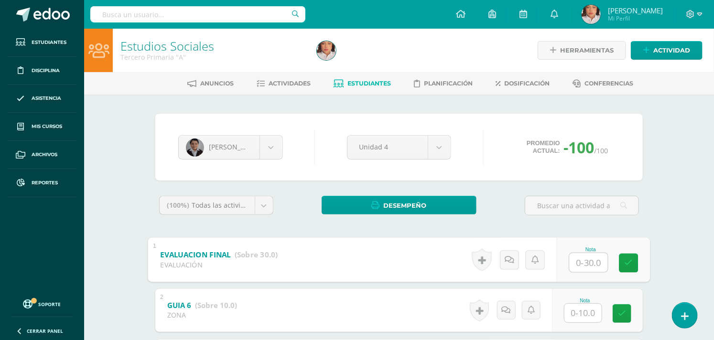
click at [589, 261] on input "text" at bounding box center [588, 262] width 38 height 19
type input "29"
click at [591, 321] on input "text" at bounding box center [582, 313] width 37 height 19
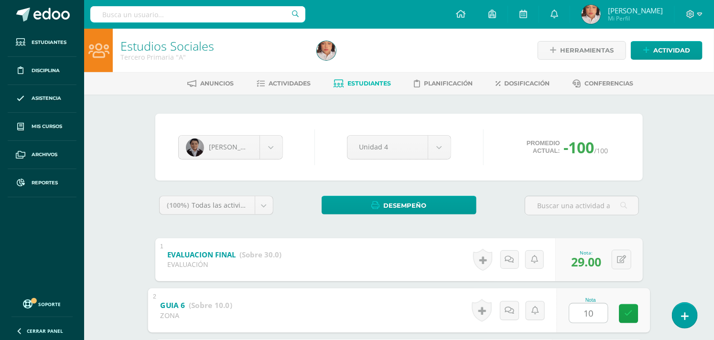
type input "10"
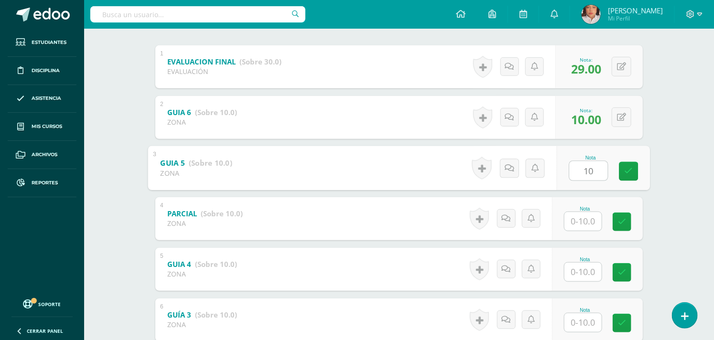
type input "10"
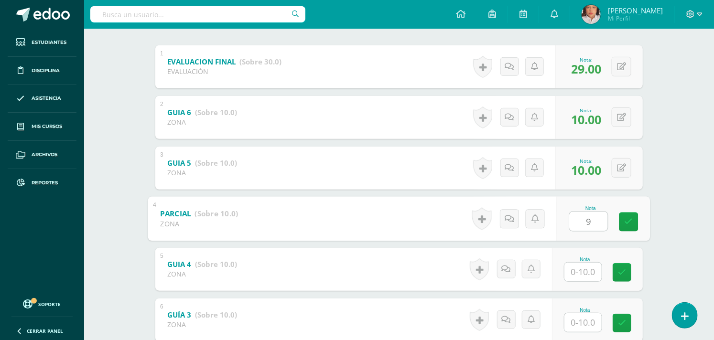
type input "9"
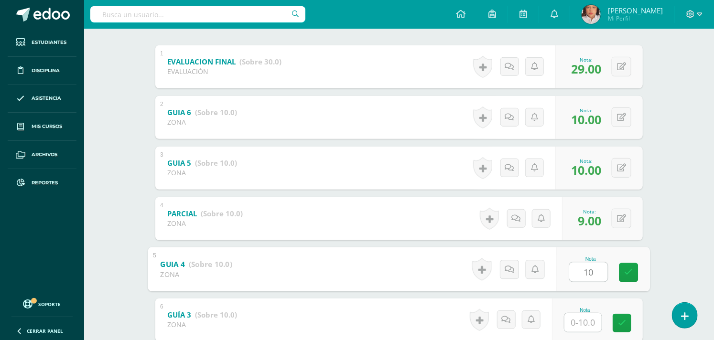
type input "10"
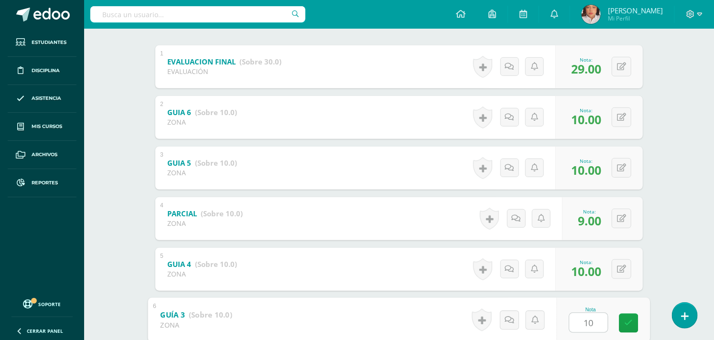
type input "10"
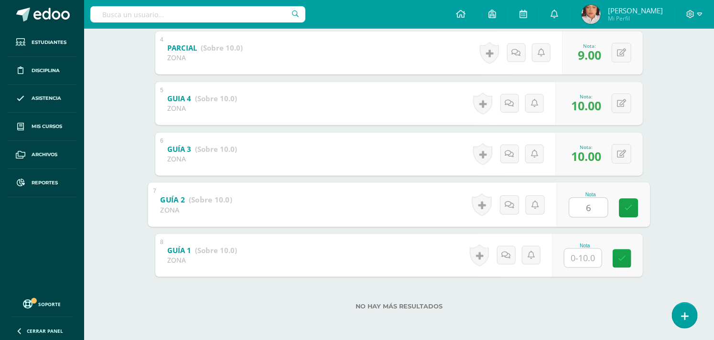
type input "6"
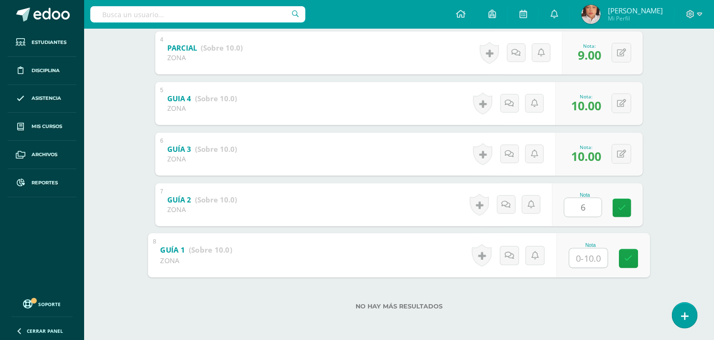
type input "9"
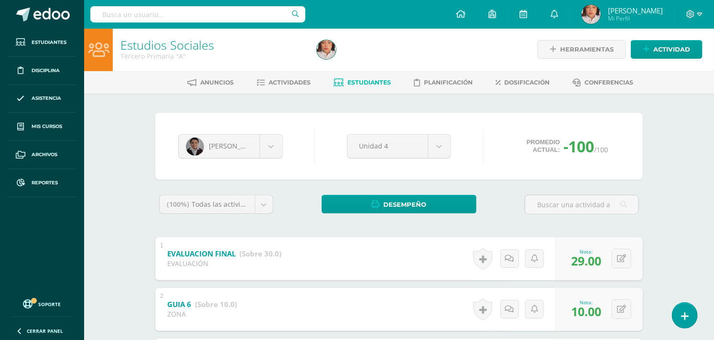
scroll to position [0, 0]
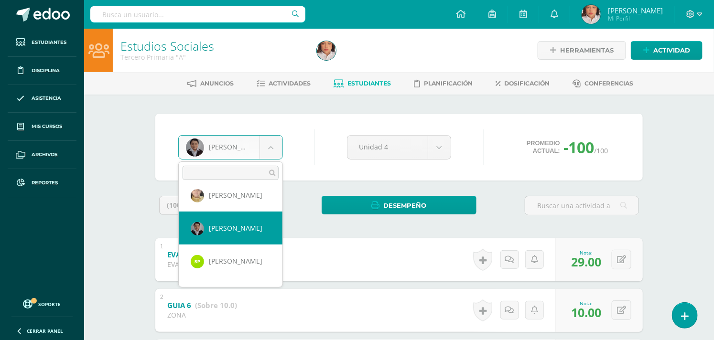
scroll to position [448, 0]
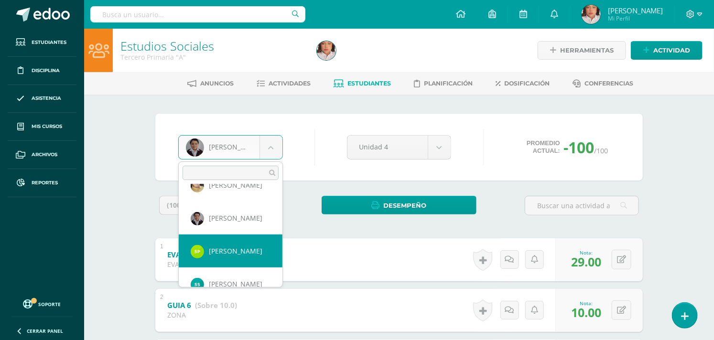
select select "1428"
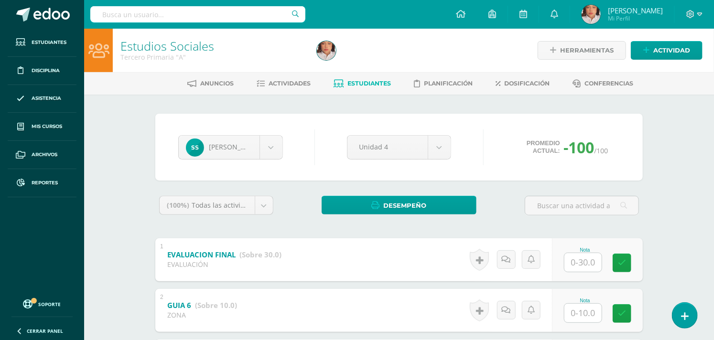
click at [574, 256] on input "text" at bounding box center [582, 262] width 37 height 19
type input "14"
type input "10"
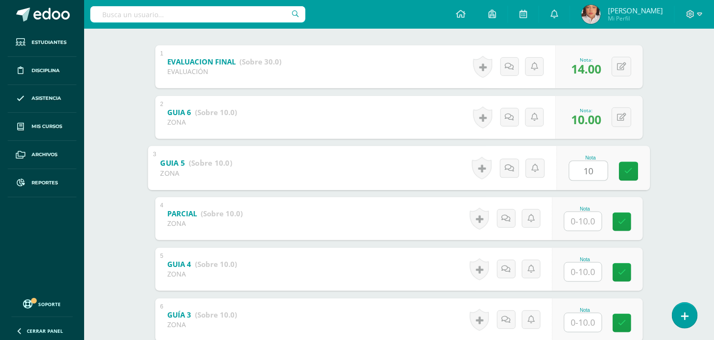
type input "10"
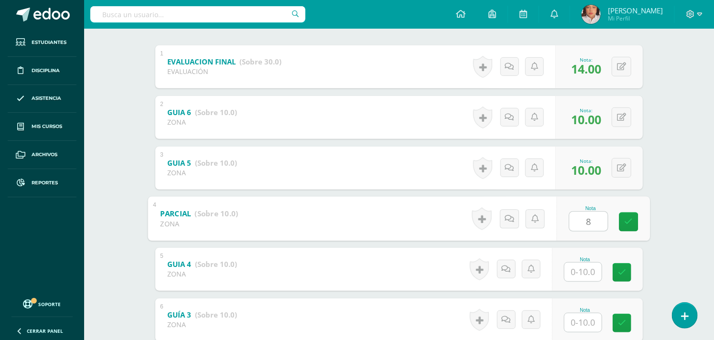
type input "8"
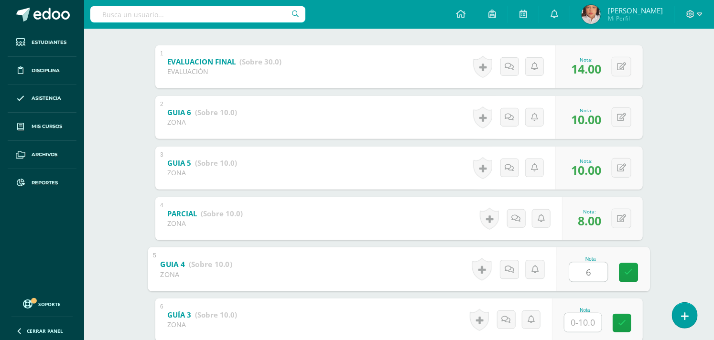
type input "6"
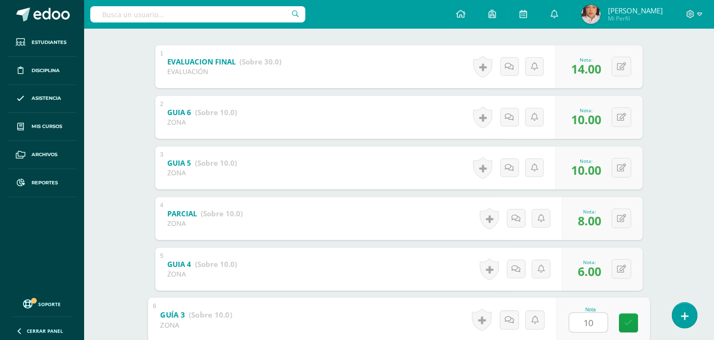
type input "10"
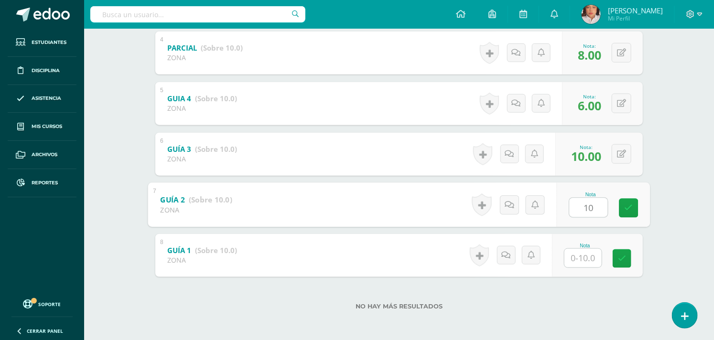
type input "10"
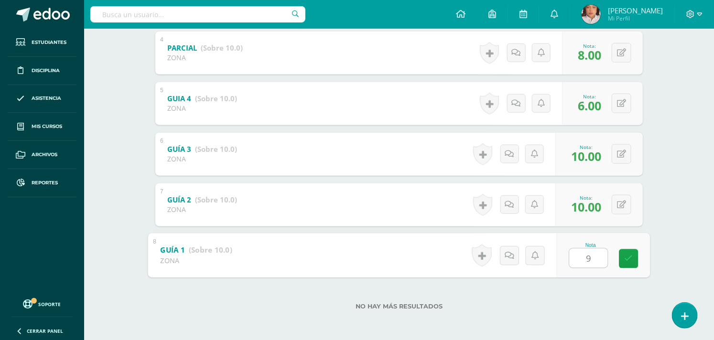
type input "9"
click at [690, 147] on div "Estudios Sociales Tercero Primaria "A" Herramientas Detalle de asistencias Acti…" at bounding box center [399, 5] width 630 height 671
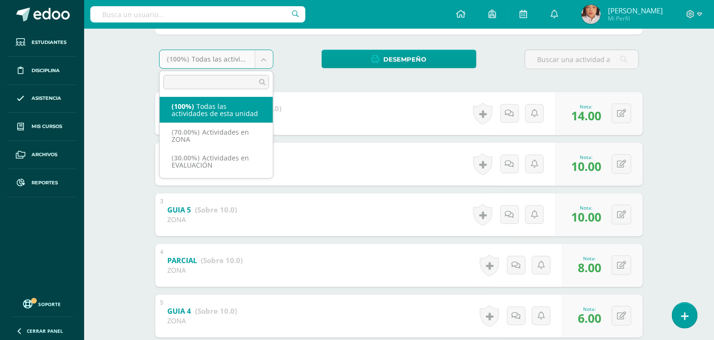
click at [263, 58] on body "Estudiantes Disciplina Asistencia Mis cursos Archivos Reportes Soporte Ayuda Re…" at bounding box center [357, 203] width 714 height 699
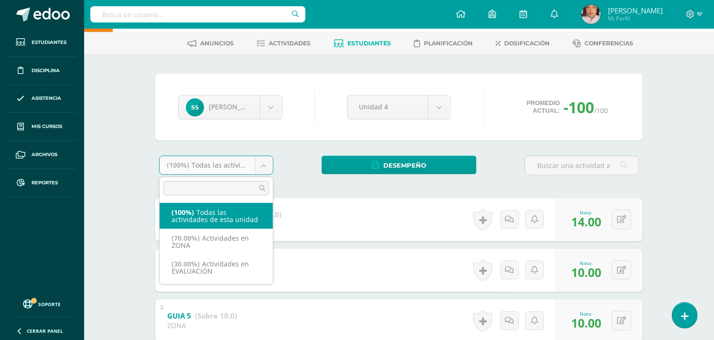
click at [293, 141] on body "Estudiantes Disciplina Asistencia Mis cursos Archivos Reportes Soporte Ayuda Re…" at bounding box center [357, 309] width 714 height 699
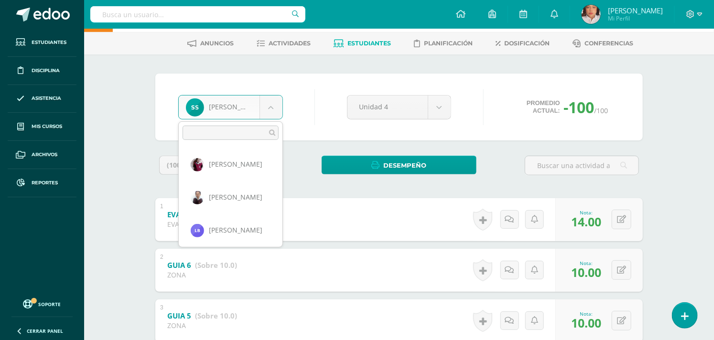
click at [271, 110] on body "Estudiantes Disciplina Asistencia Mis cursos Archivos Reportes Soporte Ayuda Re…" at bounding box center [357, 309] width 714 height 699
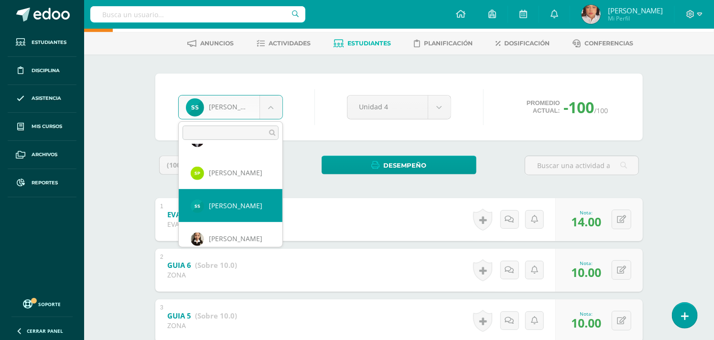
scroll to position [497, 0]
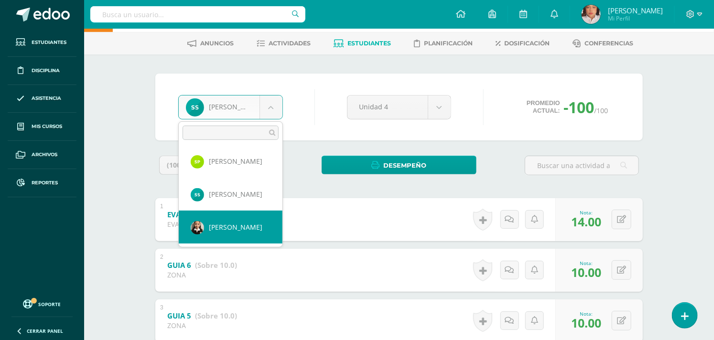
select select "1224"
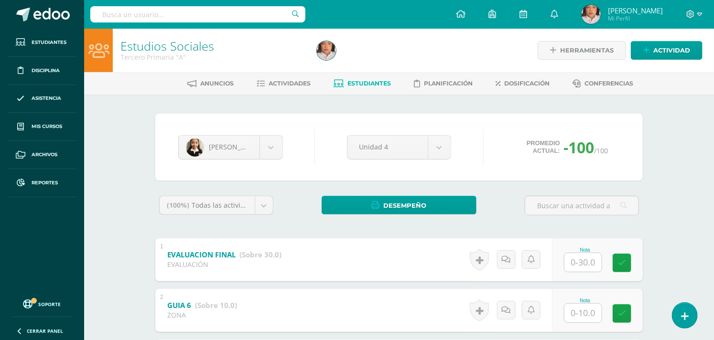
click at [581, 254] on input "text" at bounding box center [582, 262] width 37 height 19
type input "15"
type input "6"
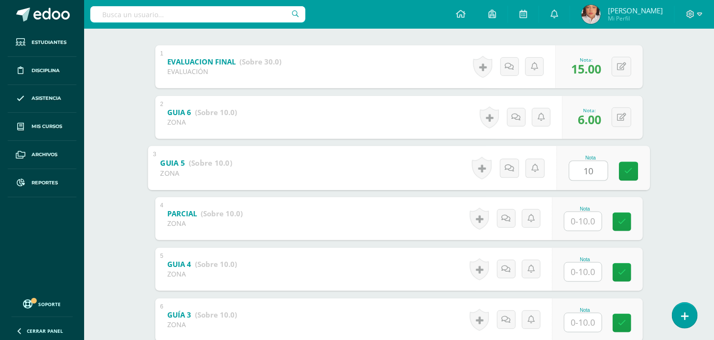
type input "10"
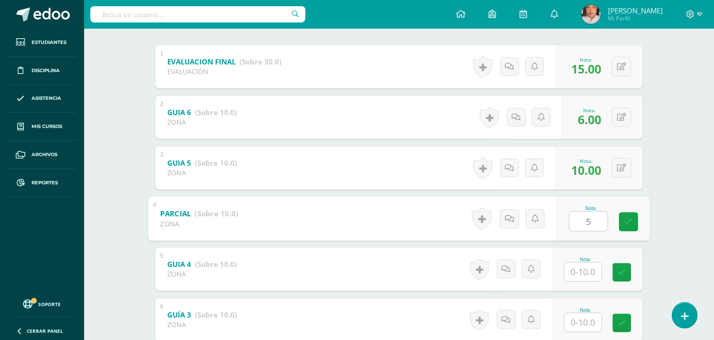
type input "5"
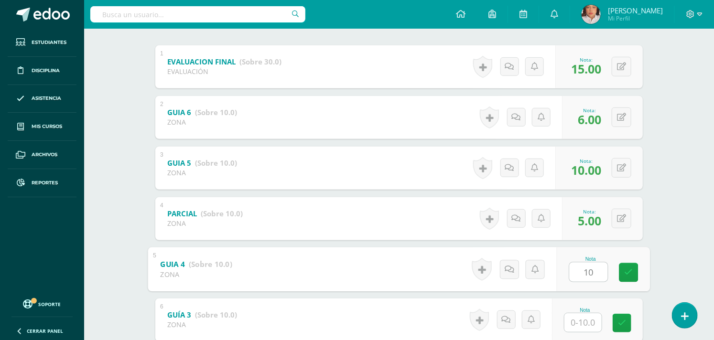
type input "10"
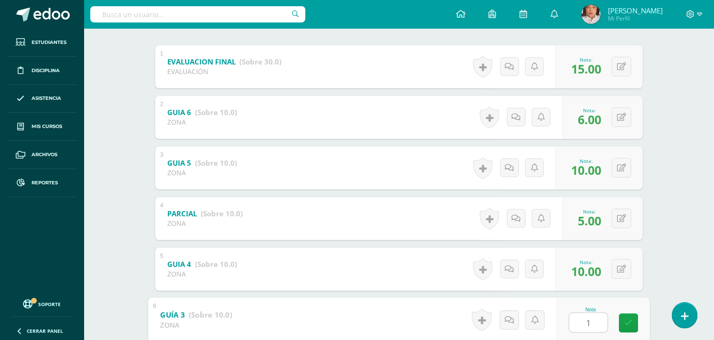
type input "1"
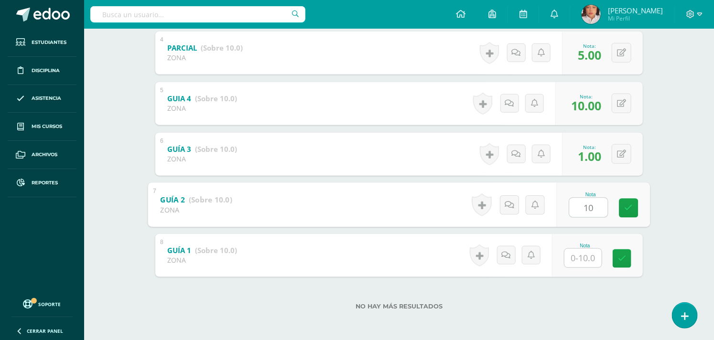
type input "10"
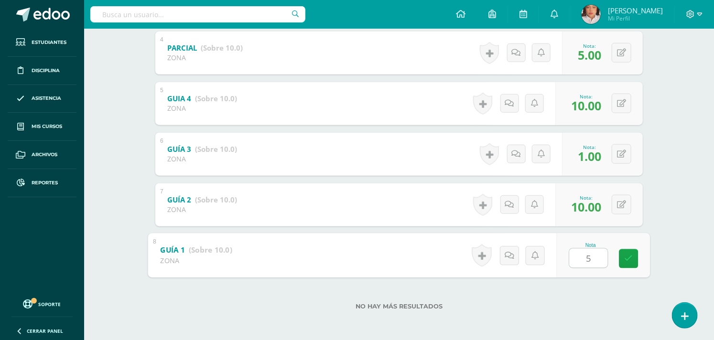
type input "5"
click at [608, 155] on div "0 Logros Logros obtenidos Aún no hay logros agregados Nota: 1.00" at bounding box center [602, 154] width 81 height 43
click at [616, 153] on div "0 Logros Logros obtenidos Aún no hay logros agregados Nota: 1.00" at bounding box center [602, 154] width 81 height 43
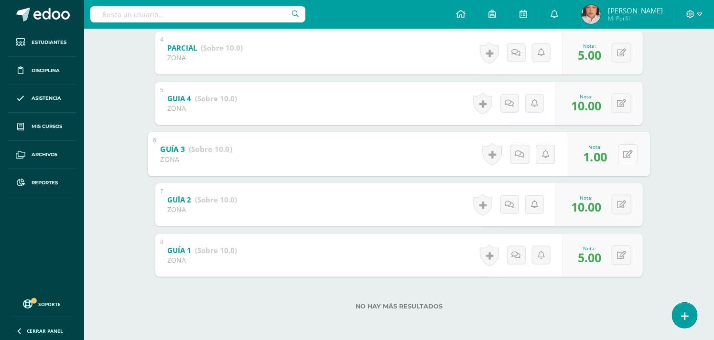
click at [630, 150] on icon at bounding box center [628, 154] width 10 height 8
type input "10"
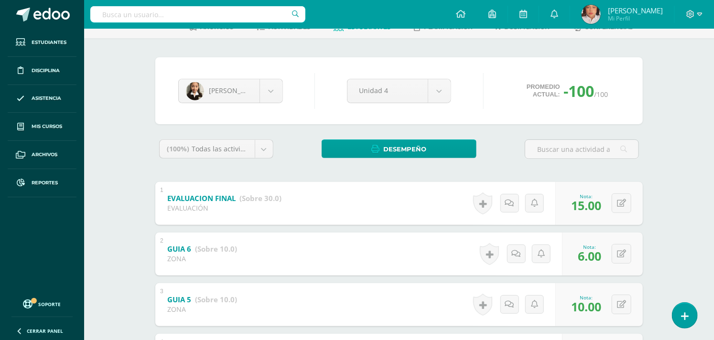
scroll to position [0, 0]
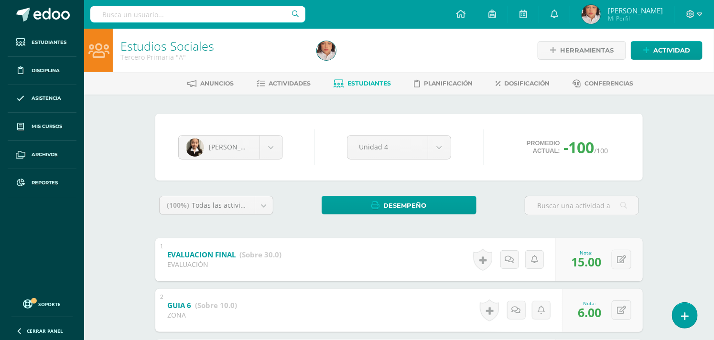
click at [337, 86] on icon at bounding box center [339, 84] width 10 height 8
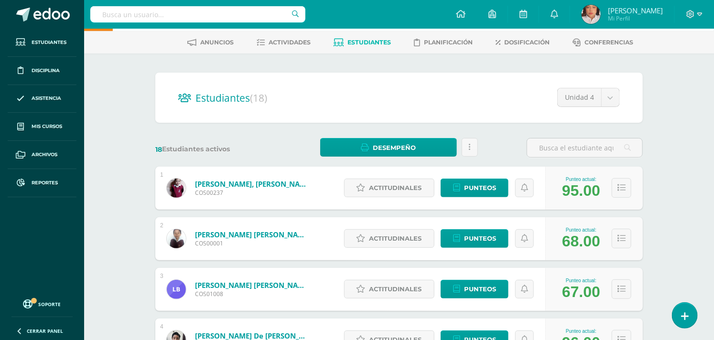
scroll to position [53, 0]
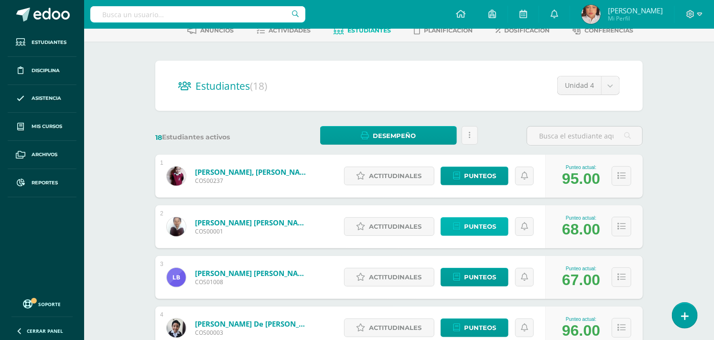
click at [467, 224] on span "Punteos" at bounding box center [480, 227] width 32 height 18
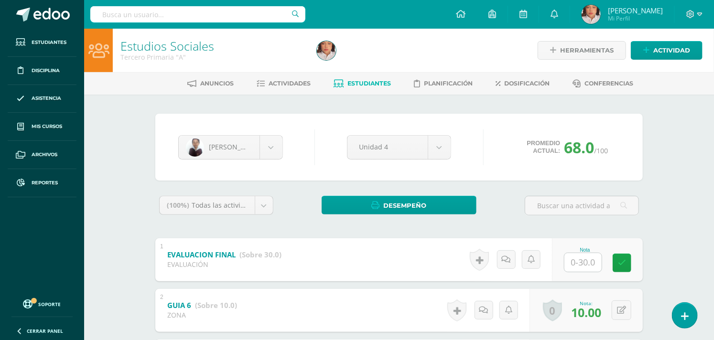
click at [589, 259] on input "text" at bounding box center [582, 262] width 37 height 19
type input "25"
click at [362, 82] on span "Estudiantes" at bounding box center [369, 83] width 43 height 7
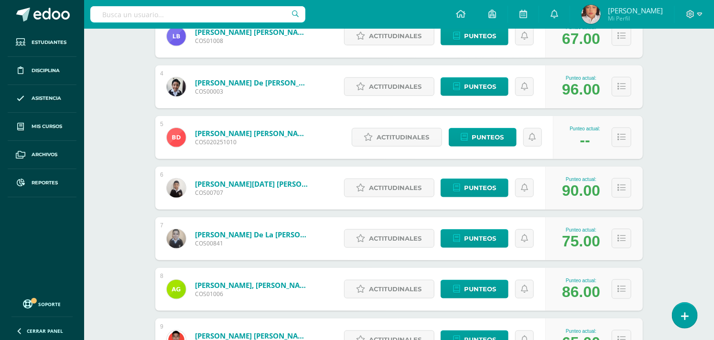
scroll to position [318, 0]
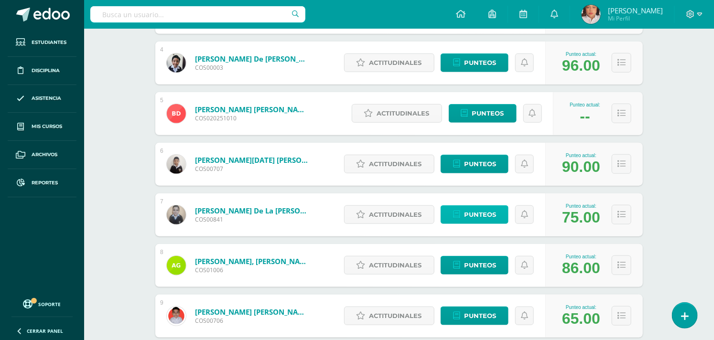
click at [498, 214] on link "Punteos" at bounding box center [474, 214] width 68 height 19
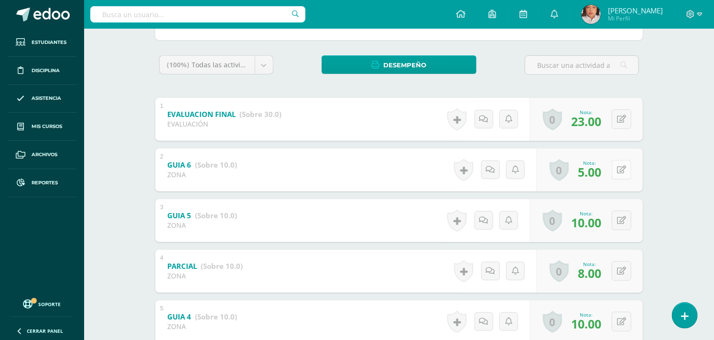
scroll to position [159, 0]
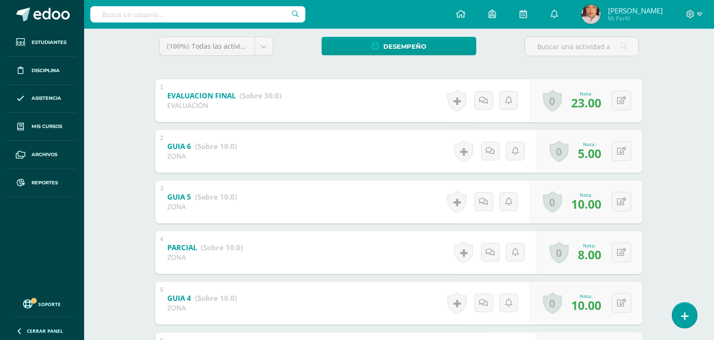
click at [592, 198] on span "10.00" at bounding box center [586, 204] width 30 height 16
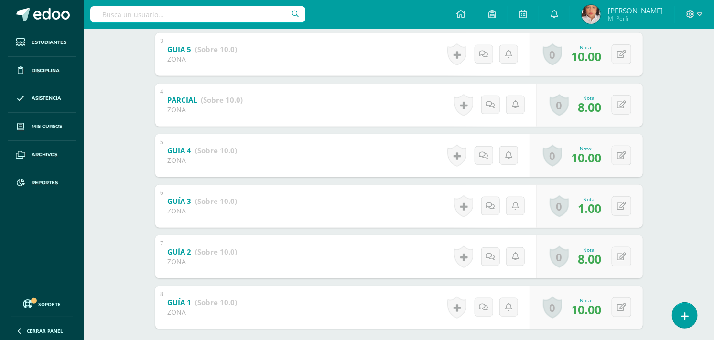
scroll to position [318, 0]
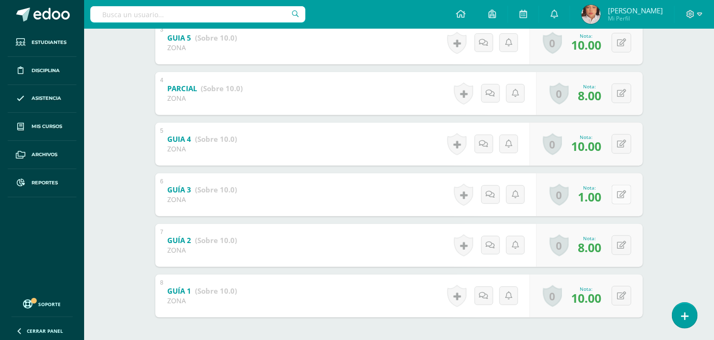
click at [618, 192] on button at bounding box center [621, 195] width 20 height 20
type input "10"
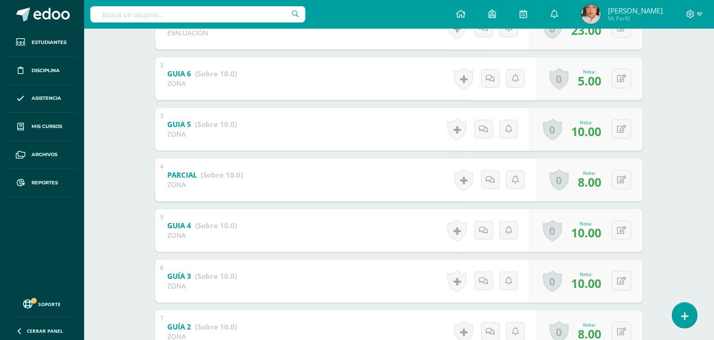
scroll to position [106, 0]
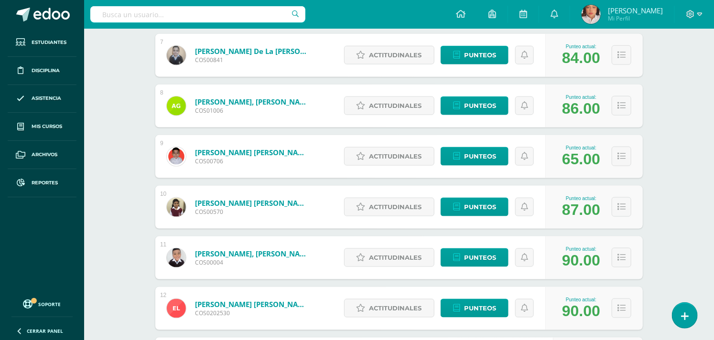
scroll to position [531, 0]
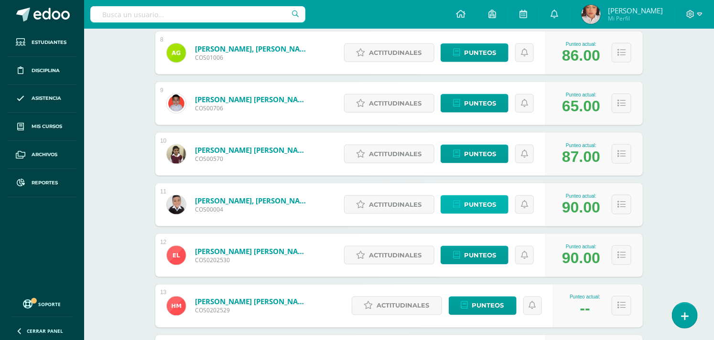
click at [498, 202] on link "Punteos" at bounding box center [474, 204] width 68 height 19
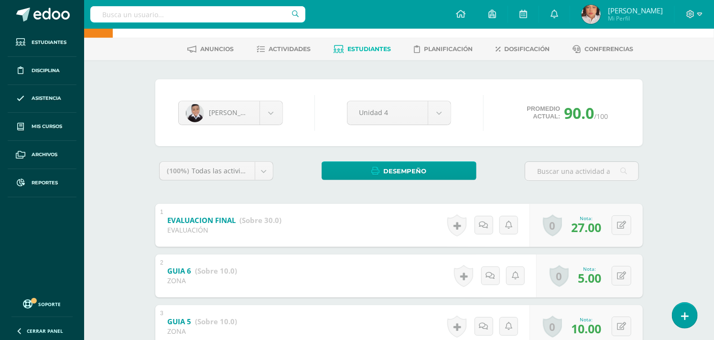
scroll to position [53, 0]
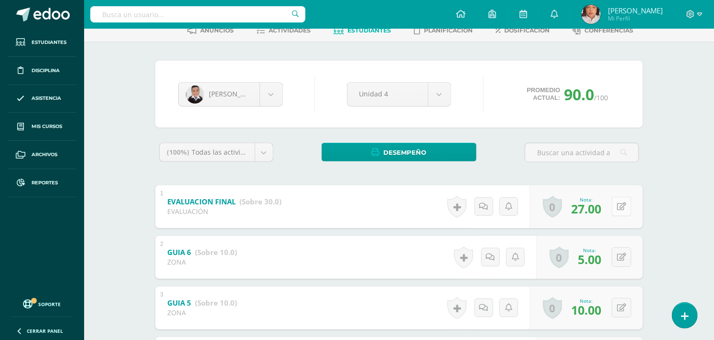
click at [619, 202] on button at bounding box center [621, 207] width 20 height 20
type input "20"
click at [290, 99] on div "Gael Lima Keiry Alejandro Diego Arévalo Liam Bermudez Diego Bojórquez Byron Dur…" at bounding box center [398, 94] width 449 height 36
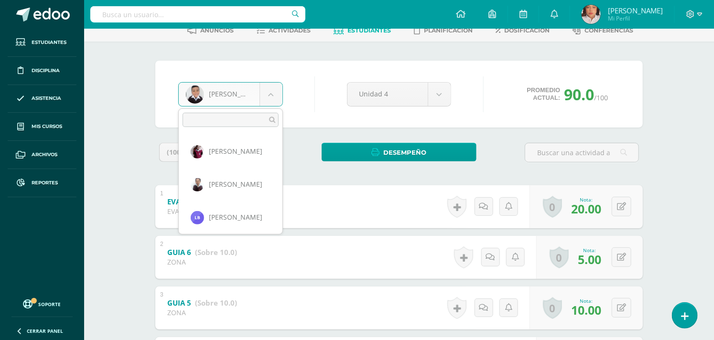
click at [280, 97] on body "Estudiantes Disciplina Asistencia Mis cursos Archivos Reportes Soporte Ayuda Re…" at bounding box center [357, 296] width 714 height 699
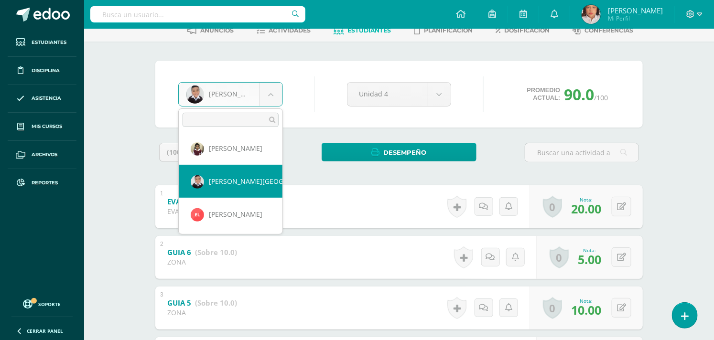
scroll to position [316, 0]
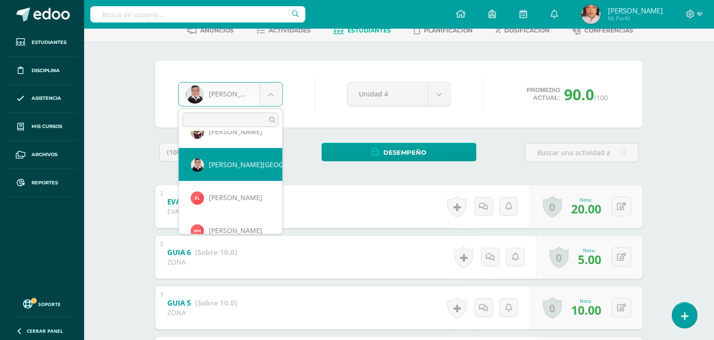
click at [127, 80] on body "Estudiantes Disciplina Asistencia Mis cursos Archivos Reportes Soporte Ayuda Re…" at bounding box center [357, 296] width 714 height 699
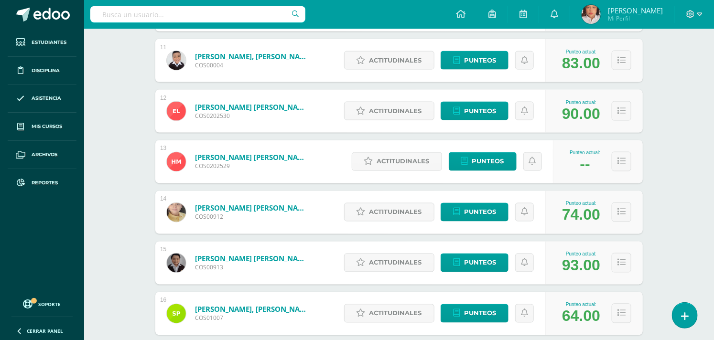
scroll to position [569, 0]
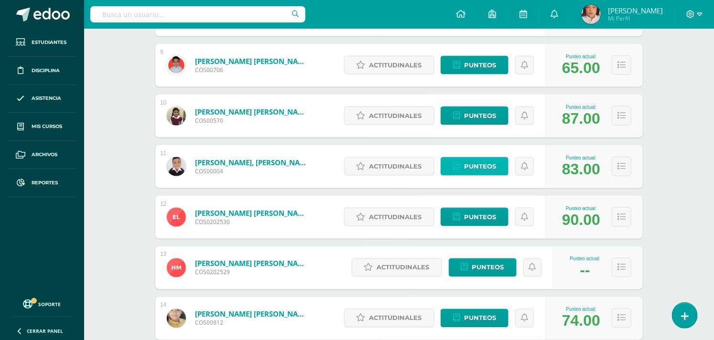
click at [505, 170] on link "Punteos" at bounding box center [474, 166] width 68 height 19
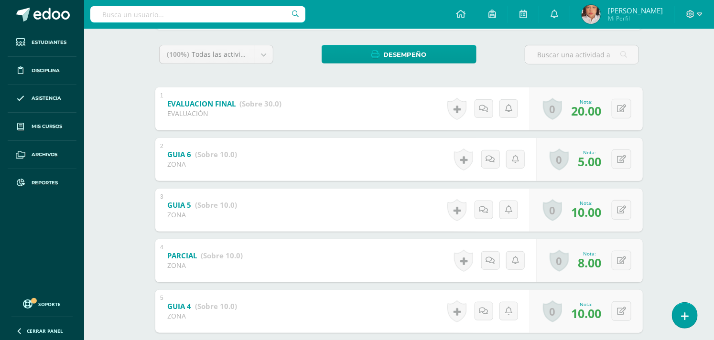
scroll to position [212, 0]
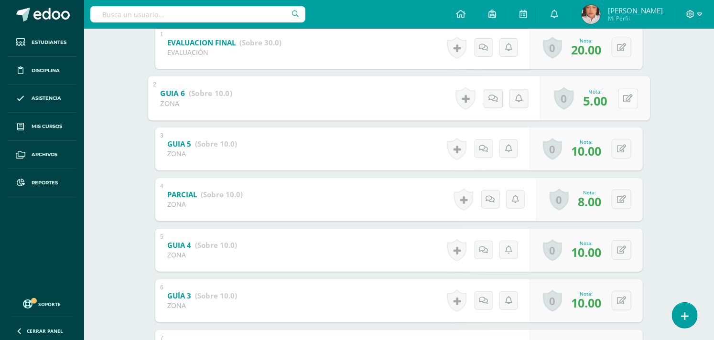
click at [628, 98] on button at bounding box center [628, 98] width 20 height 20
type input "10"
click at [671, 161] on div "Estudios Sociales Tercero Primaria "A" Herramientas Detalle de asistencias Acti…" at bounding box center [399, 152] width 630 height 671
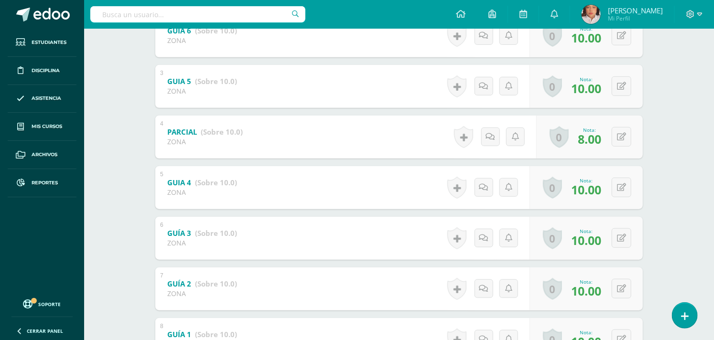
scroll to position [318, 0]
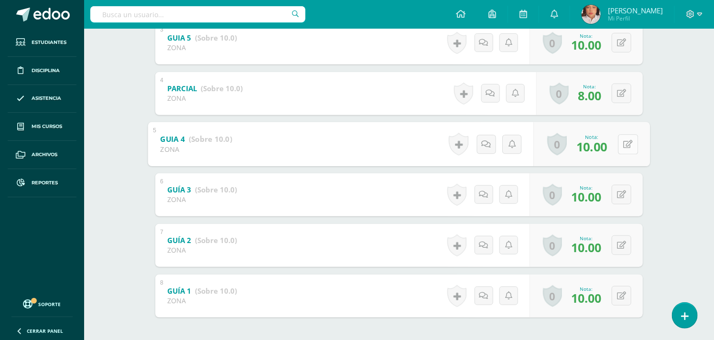
click at [614, 143] on div "0 [GEOGRAPHIC_DATA] Logros obtenidos Aún no hay logros agregados Nota: 10.00" at bounding box center [592, 144] width 117 height 44
click at [623, 141] on icon at bounding box center [628, 144] width 10 height 8
type input "9"
click at [667, 186] on div "Estudios Sociales Tercero Primaria "A" Herramientas Detalle de asistencias Acti…" at bounding box center [399, 46] width 630 height 671
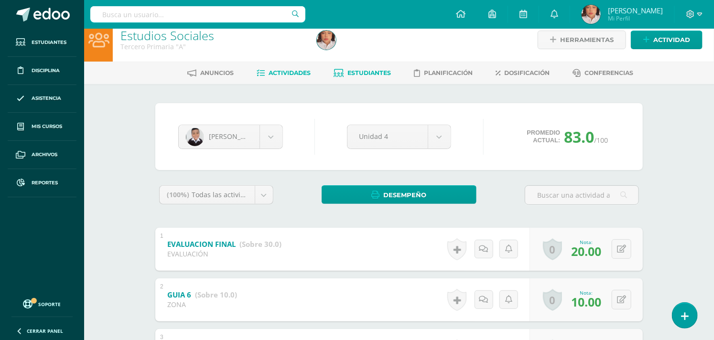
scroll to position [0, 0]
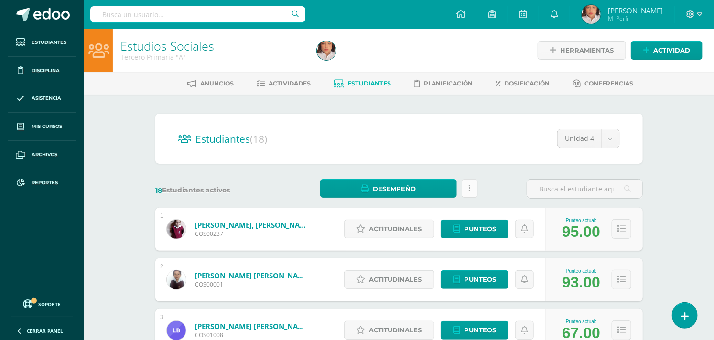
click at [470, 185] on icon at bounding box center [470, 188] width 2 height 8
click at [504, 192] on div "18 Estudiantes activos Desempeño Descargar como HTML Descargar como PDF Estás p…" at bounding box center [398, 189] width 495 height 20
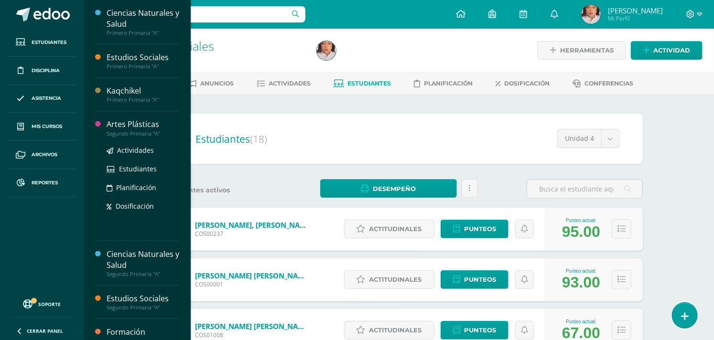
click at [127, 122] on div "Artes Plásticas" at bounding box center [143, 124] width 73 height 11
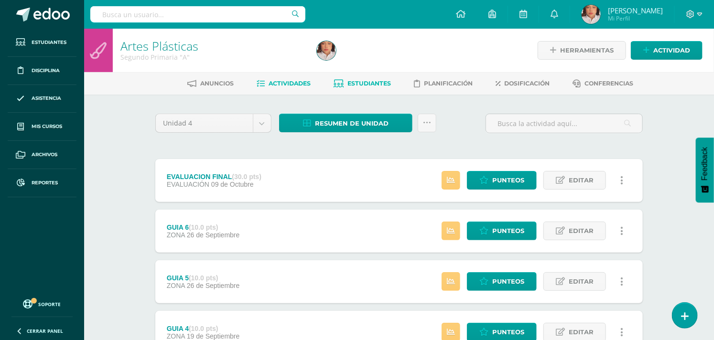
click at [357, 84] on span "Estudiantes" at bounding box center [369, 83] width 43 height 7
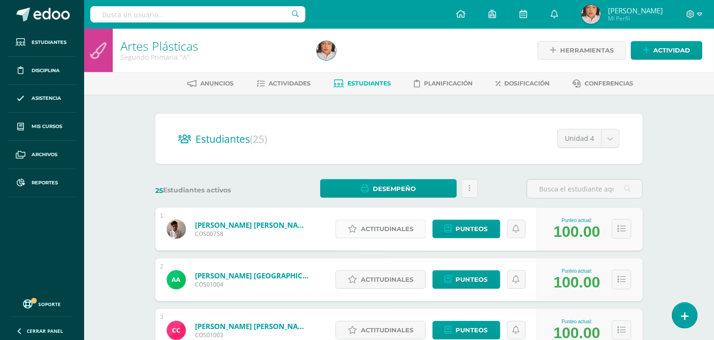
click at [398, 232] on span "Actitudinales" at bounding box center [387, 229] width 53 height 18
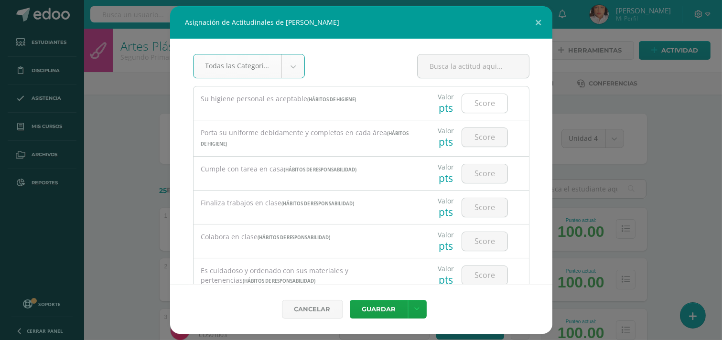
click at [477, 108] on input "number" at bounding box center [484, 103] width 45 height 19
type input "3"
click at [472, 141] on input "number" at bounding box center [484, 137] width 45 height 19
type input "3"
click at [474, 170] on input "number" at bounding box center [484, 173] width 45 height 19
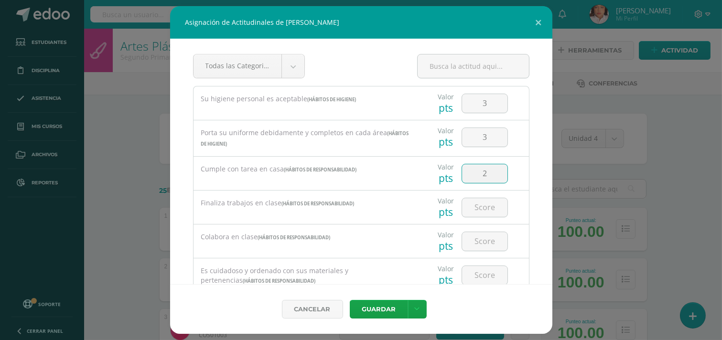
type input "2"
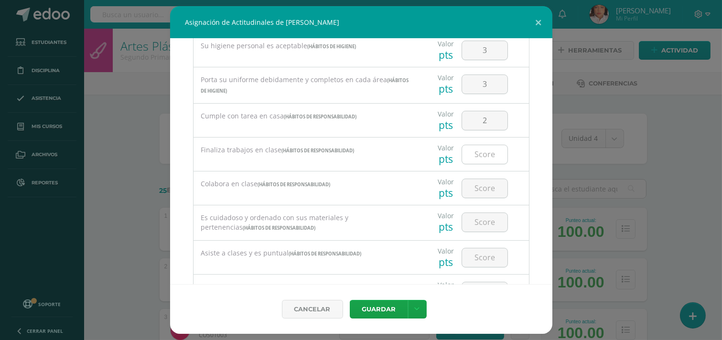
click at [488, 155] on input "number" at bounding box center [484, 154] width 45 height 19
type input "2"
click at [492, 192] on input "number" at bounding box center [484, 188] width 45 height 19
type input "3"
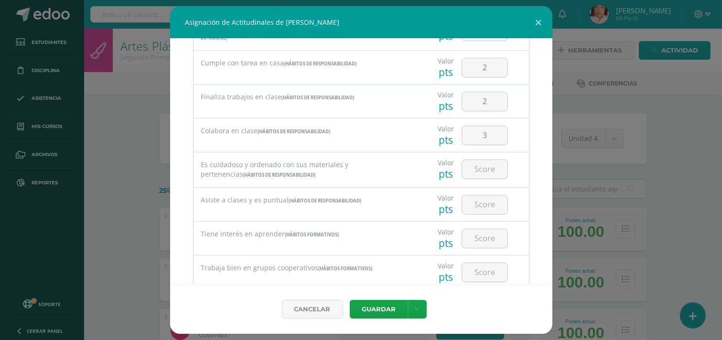
click at [485, 179] on div at bounding box center [485, 168] width 54 height 33
click at [488, 171] on input "number" at bounding box center [484, 169] width 45 height 19
type input "2"
click at [474, 203] on input "number" at bounding box center [484, 204] width 45 height 19
type input "3"
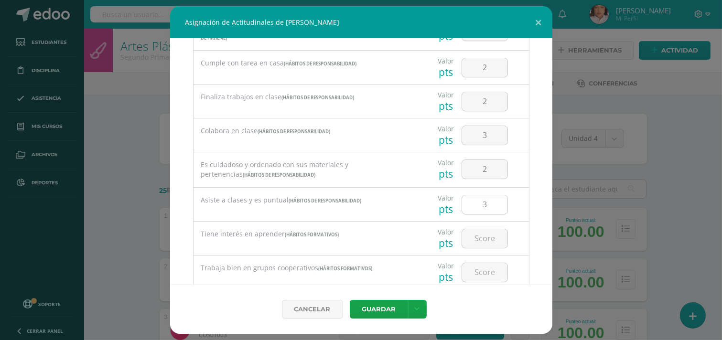
scroll to position [159, 0]
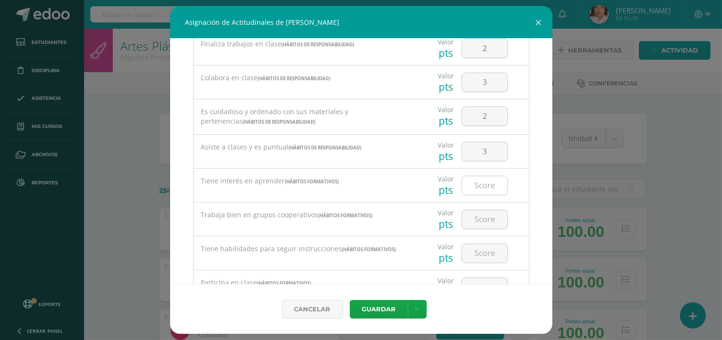
click at [479, 186] on input "number" at bounding box center [484, 185] width 45 height 19
type input "2"
type input "3"
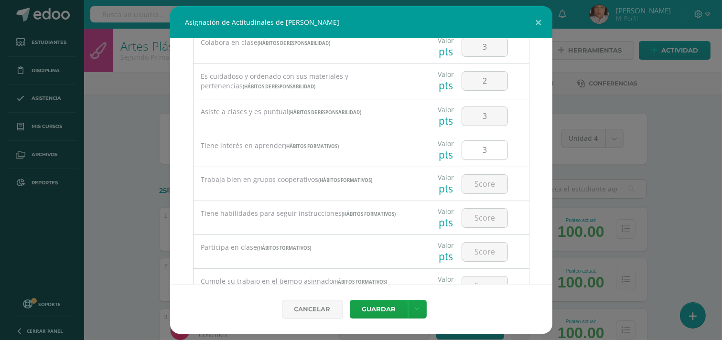
scroll to position [212, 0]
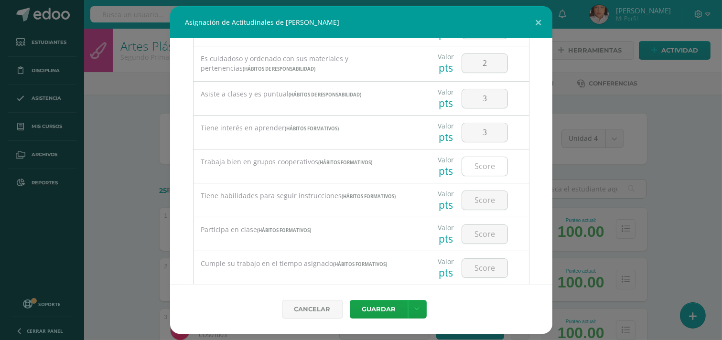
click at [472, 168] on input "number" at bounding box center [484, 166] width 45 height 19
type input "2"
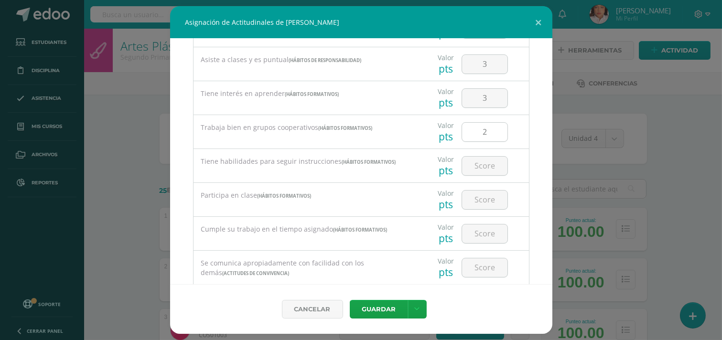
scroll to position [265, 0]
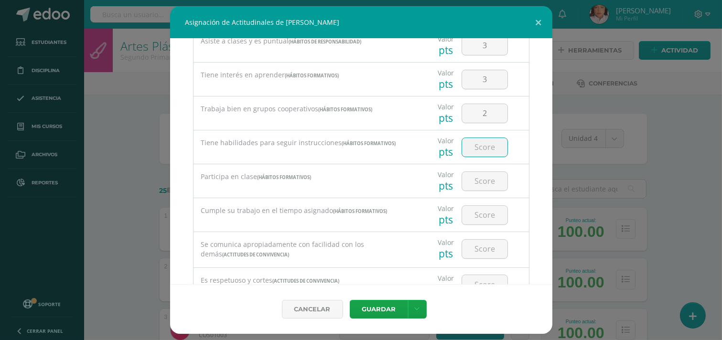
click at [494, 149] on input "number" at bounding box center [484, 147] width 45 height 19
type input "2"
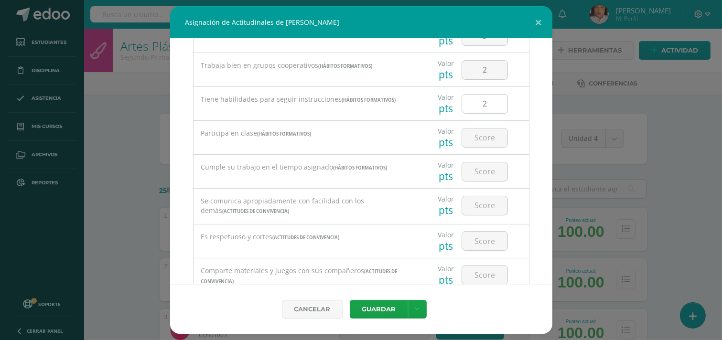
scroll to position [318, 0]
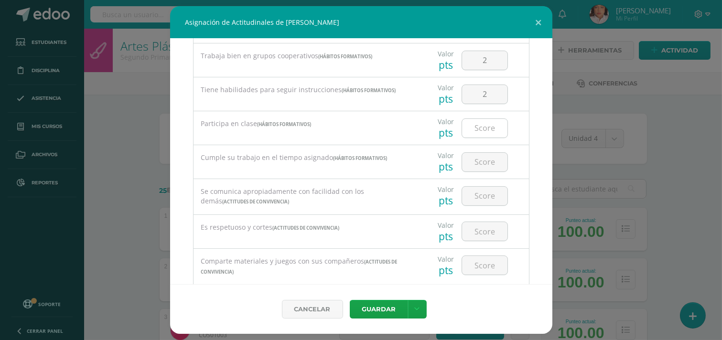
click at [492, 136] on input "number" at bounding box center [484, 128] width 45 height 19
type input "3"
click at [484, 156] on input "number" at bounding box center [484, 162] width 45 height 19
type input "2"
click at [475, 192] on input "number" at bounding box center [484, 196] width 45 height 19
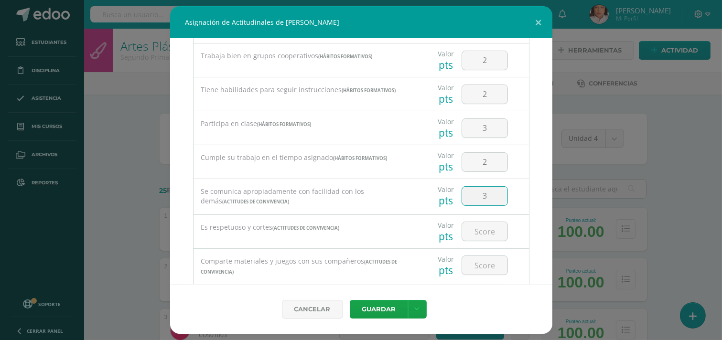
type input "3"
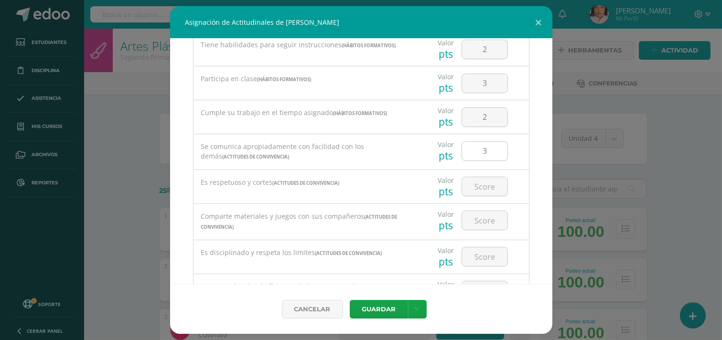
scroll to position [371, 0]
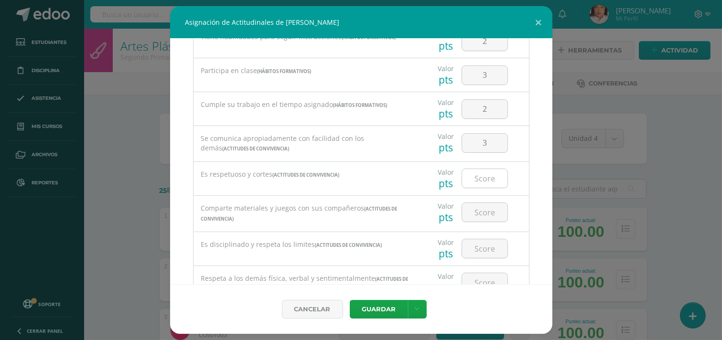
click at [478, 180] on input "number" at bounding box center [484, 178] width 45 height 19
type input "3"
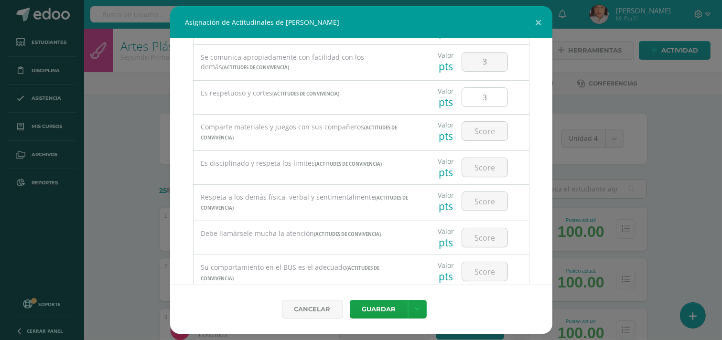
scroll to position [478, 0]
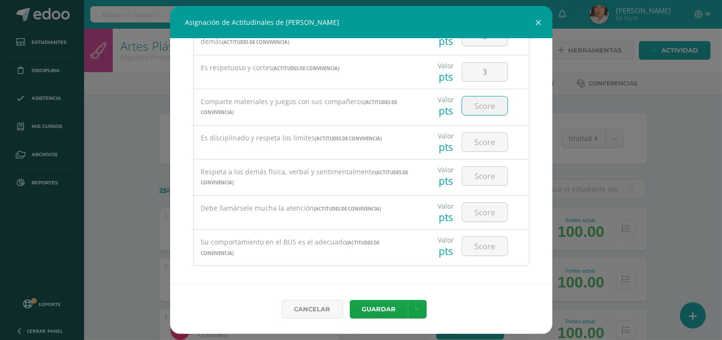
click at [481, 106] on input "number" at bounding box center [484, 105] width 45 height 19
type input "3"
click at [486, 139] on input "number" at bounding box center [484, 142] width 45 height 19
type input "2"
click at [483, 179] on input "number" at bounding box center [484, 176] width 45 height 19
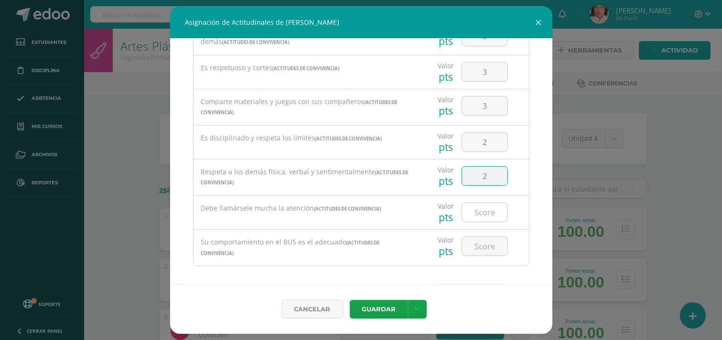
type input "2"
click at [480, 216] on input "number" at bounding box center [484, 212] width 45 height 19
type input "3"
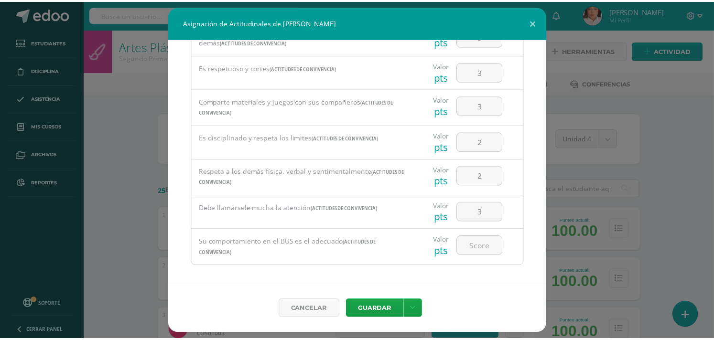
scroll to position [484, 0]
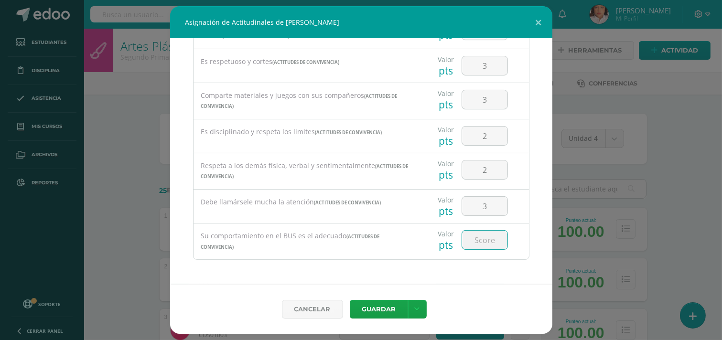
click at [475, 244] on input "number" at bounding box center [484, 240] width 45 height 19
type input "3"
click at [416, 306] on icon at bounding box center [417, 309] width 5 height 8
click at [407, 273] on link "Guardar y poblar en todos mis cursos" at bounding box center [397, 272] width 105 height 23
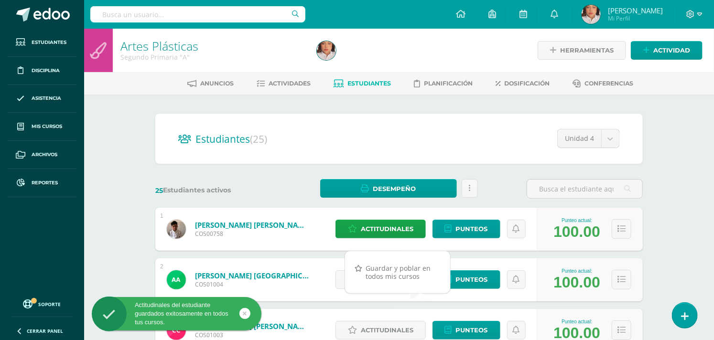
click at [473, 183] on link at bounding box center [469, 188] width 16 height 19
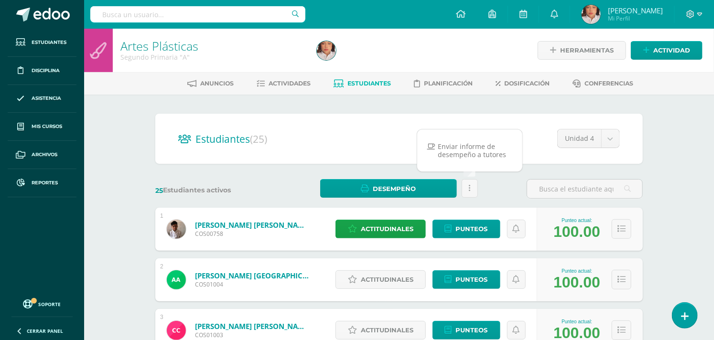
click at [508, 186] on div "25 Estudiantes activos Desempeño Descargar como HTML Descargar como PDF Estás p…" at bounding box center [398, 189] width 495 height 20
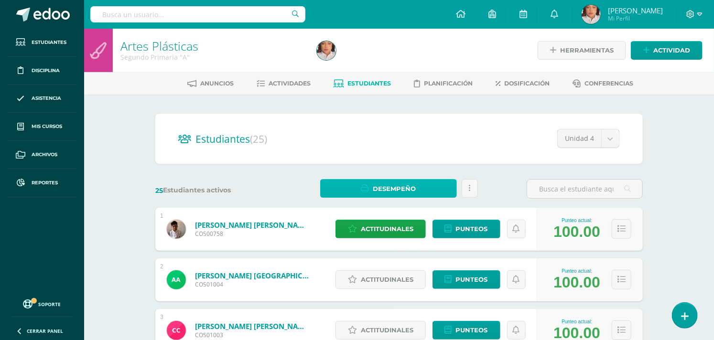
click at [410, 195] on span "Desempeño" at bounding box center [394, 189] width 43 height 18
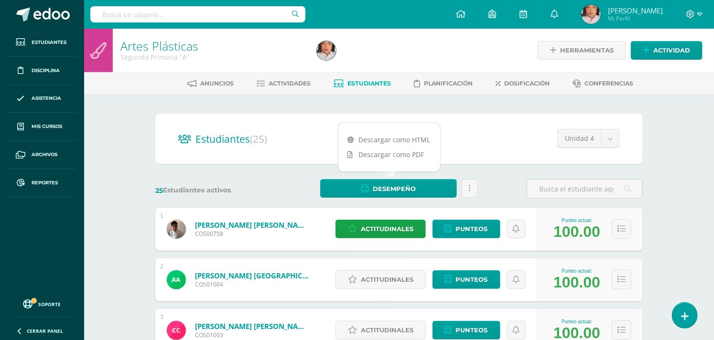
click at [469, 184] on icon at bounding box center [470, 188] width 2 height 8
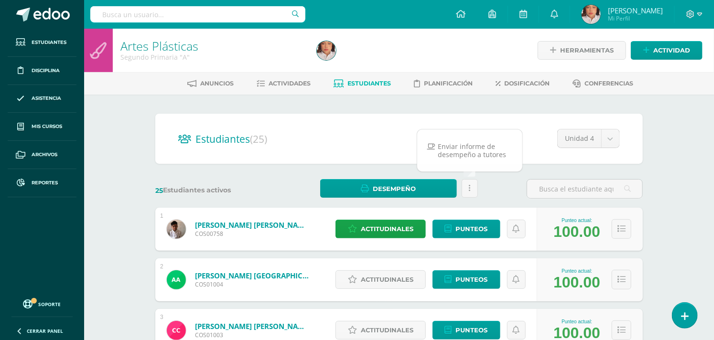
click at [499, 188] on div "25 Estudiantes activos Desempeño Estás por enviar un informe de desempeño a los…" at bounding box center [398, 189] width 495 height 20
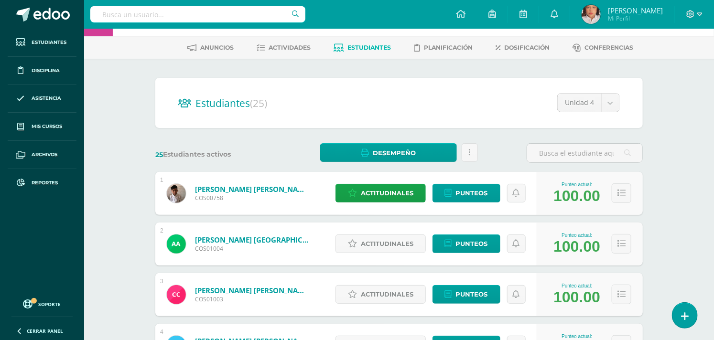
scroll to position [53, 0]
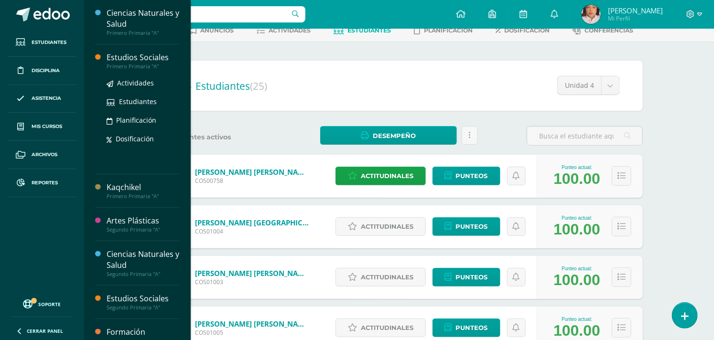
click at [130, 58] on div "Estudios Sociales" at bounding box center [143, 57] width 73 height 11
